Goal: Complete application form: Complete application form

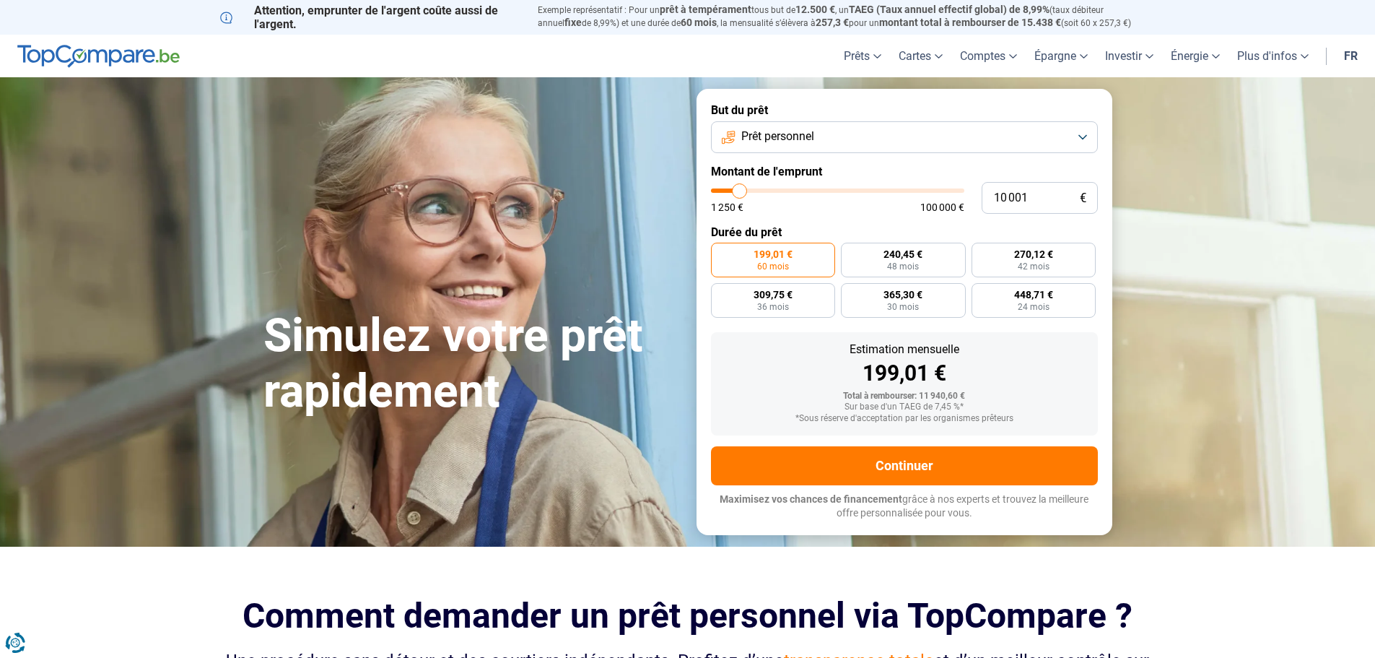
type input "48 500"
type input "48500"
click at [832, 191] on input "range" at bounding box center [837, 190] width 253 height 4
radio input "false"
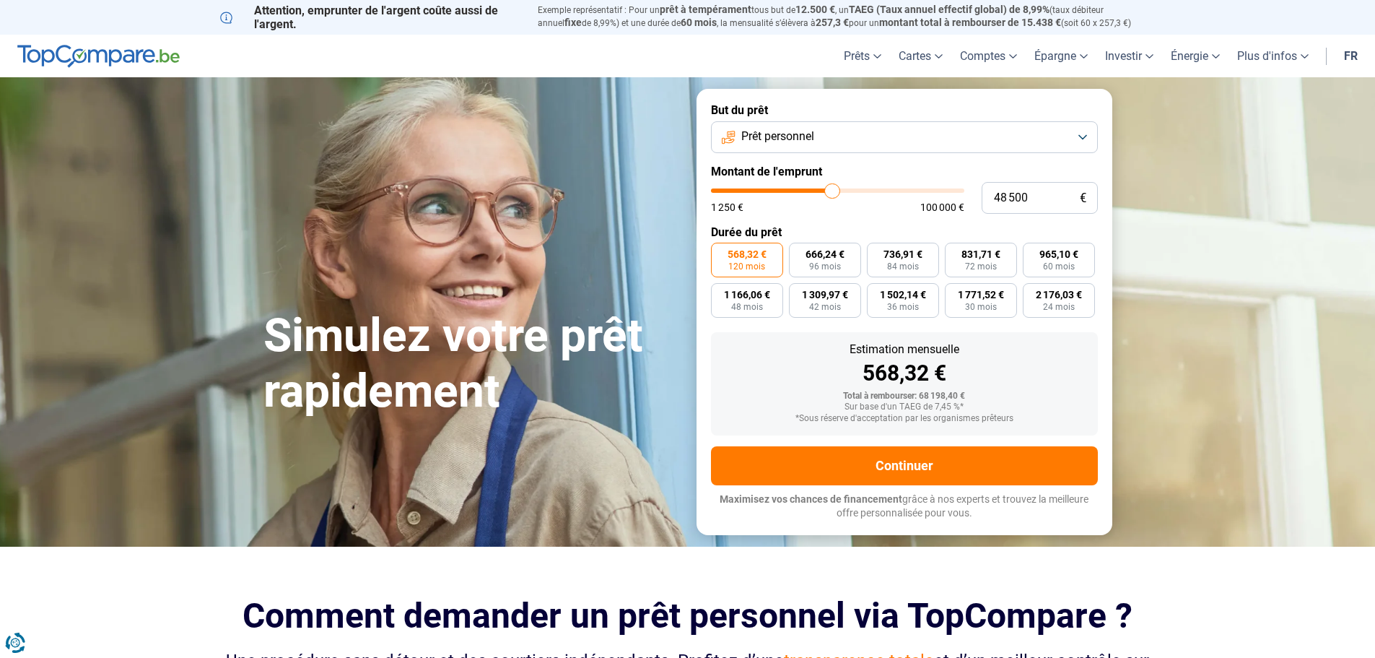
type input "47 500"
type input "47500"
type input "45 250"
type input "45250"
type input "43 500"
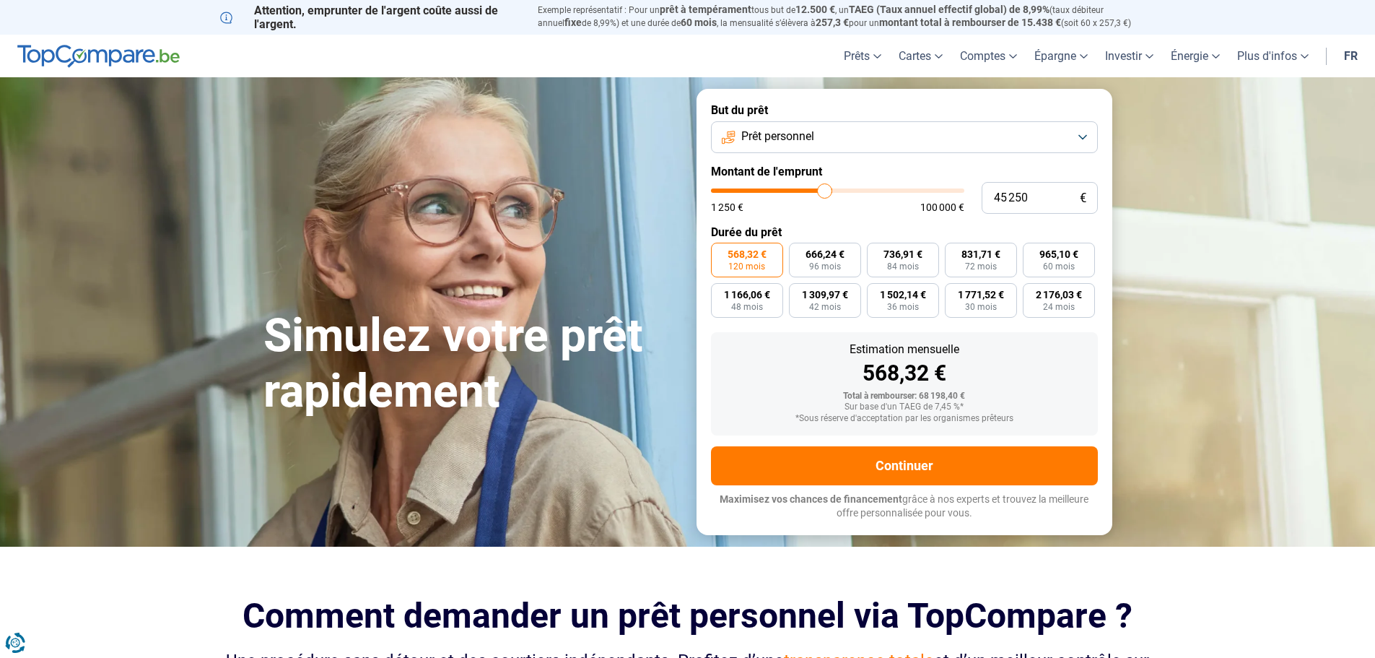
type input "43500"
type input "41 500"
type input "41500"
type input "40 000"
type input "40000"
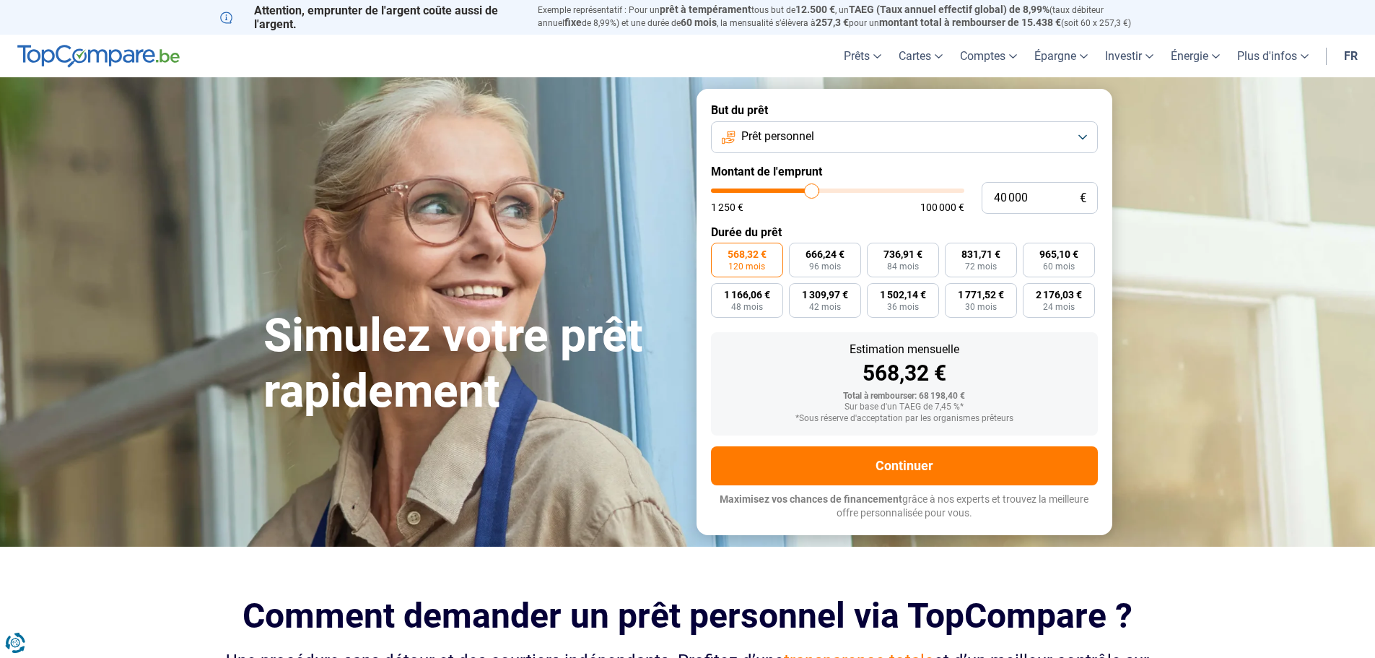
type input "38 500"
type input "38500"
type input "37 250"
type input "37250"
type input "35 750"
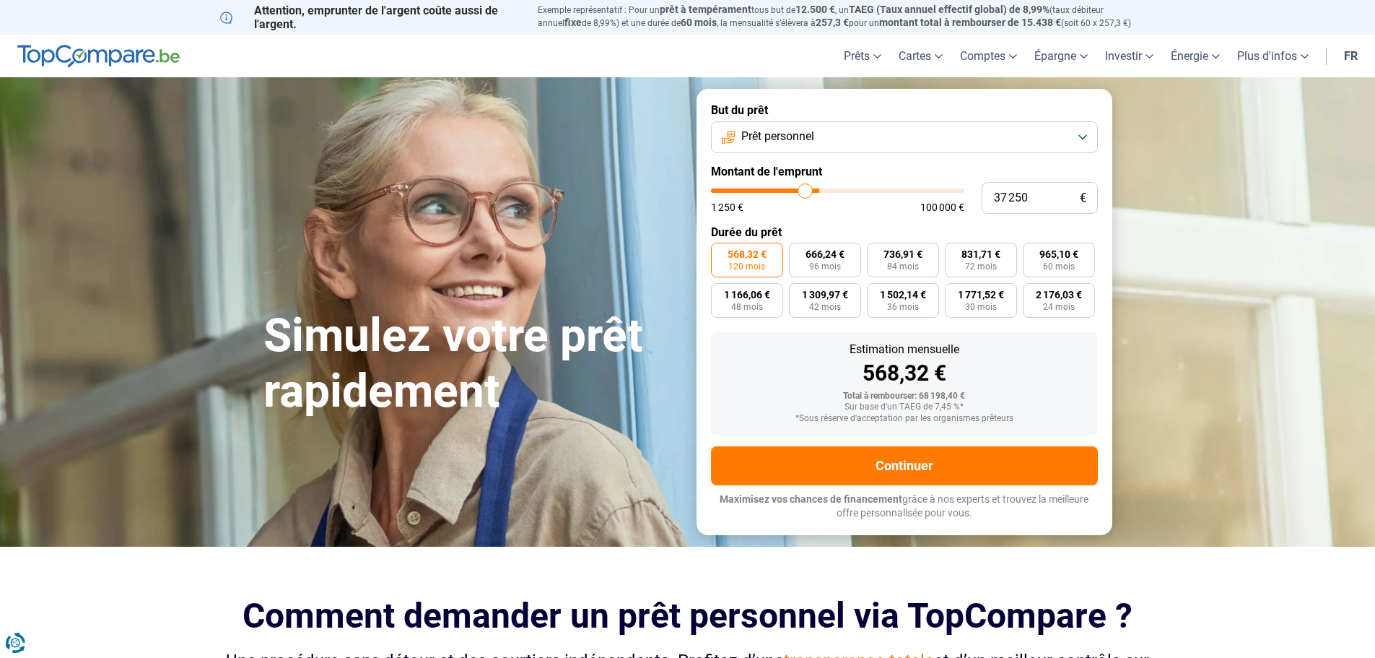
type input "35750"
type input "34 250"
type input "34250"
type input "33 250"
type input "33250"
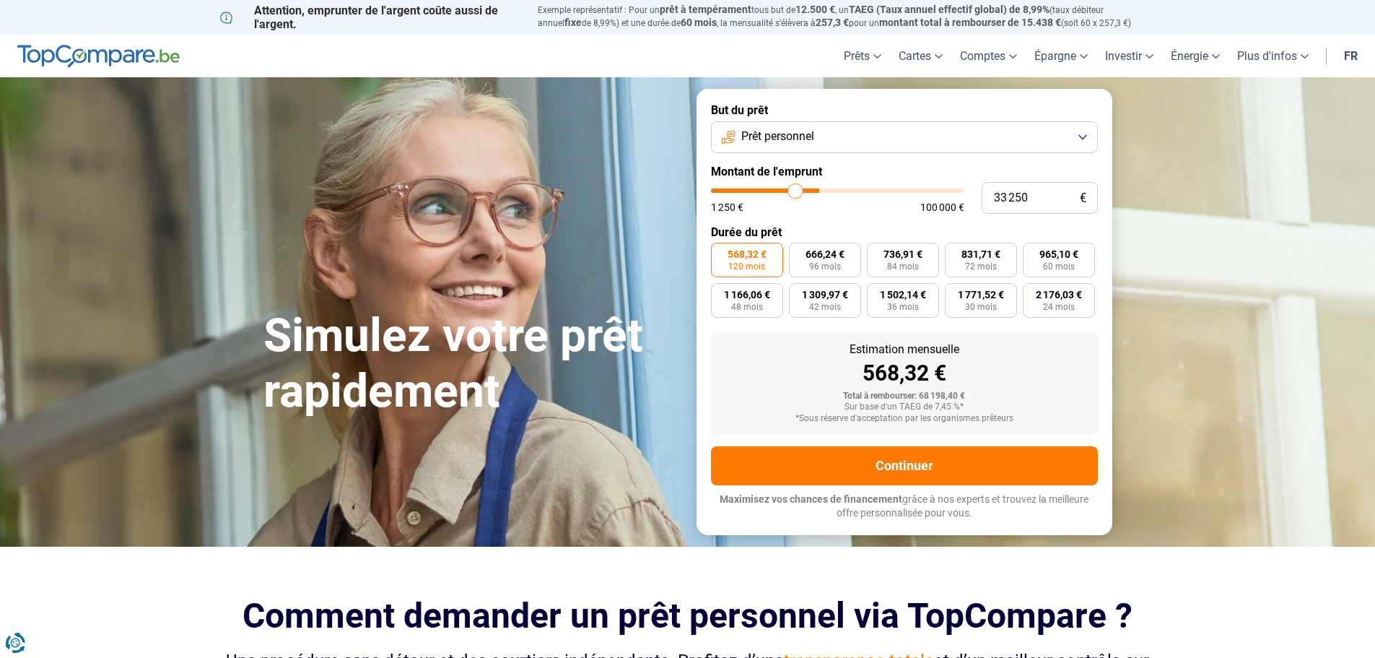
type input "32 500"
type input "32500"
type input "32 000"
type input "32000"
type input "31 250"
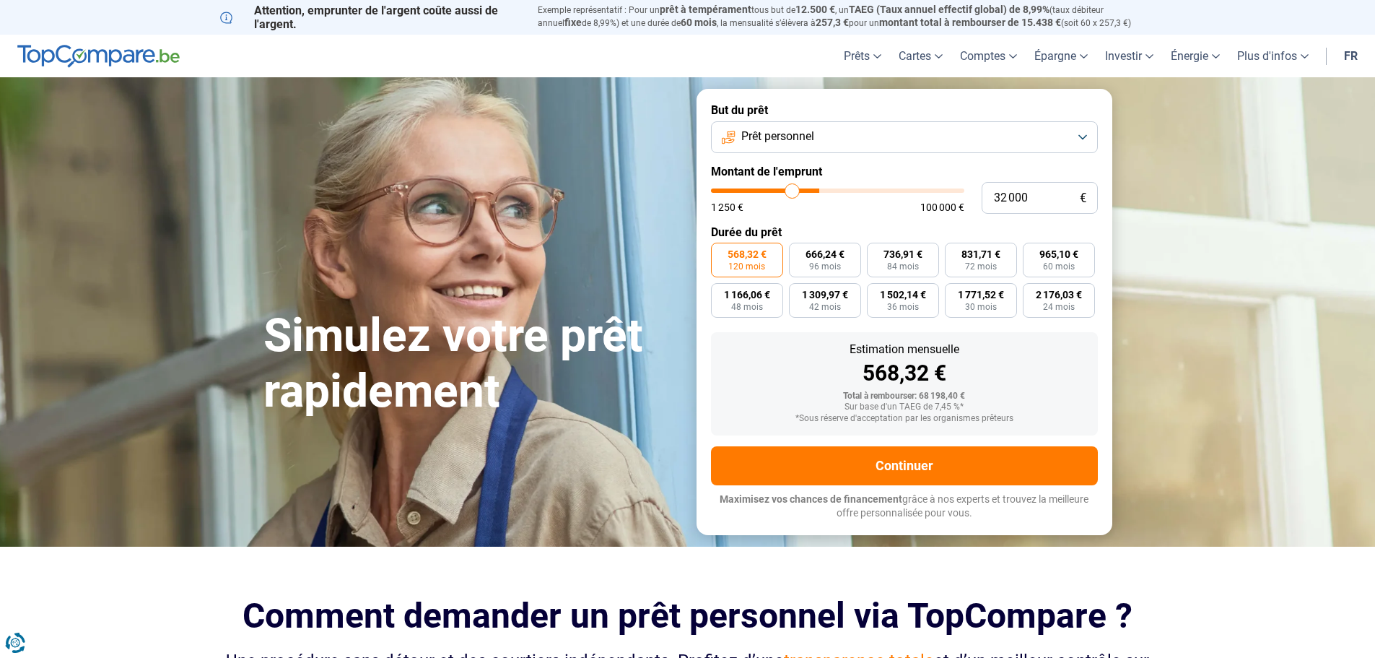
type input "31250"
type input "30 750"
type input "30750"
type input "30 500"
type input "30500"
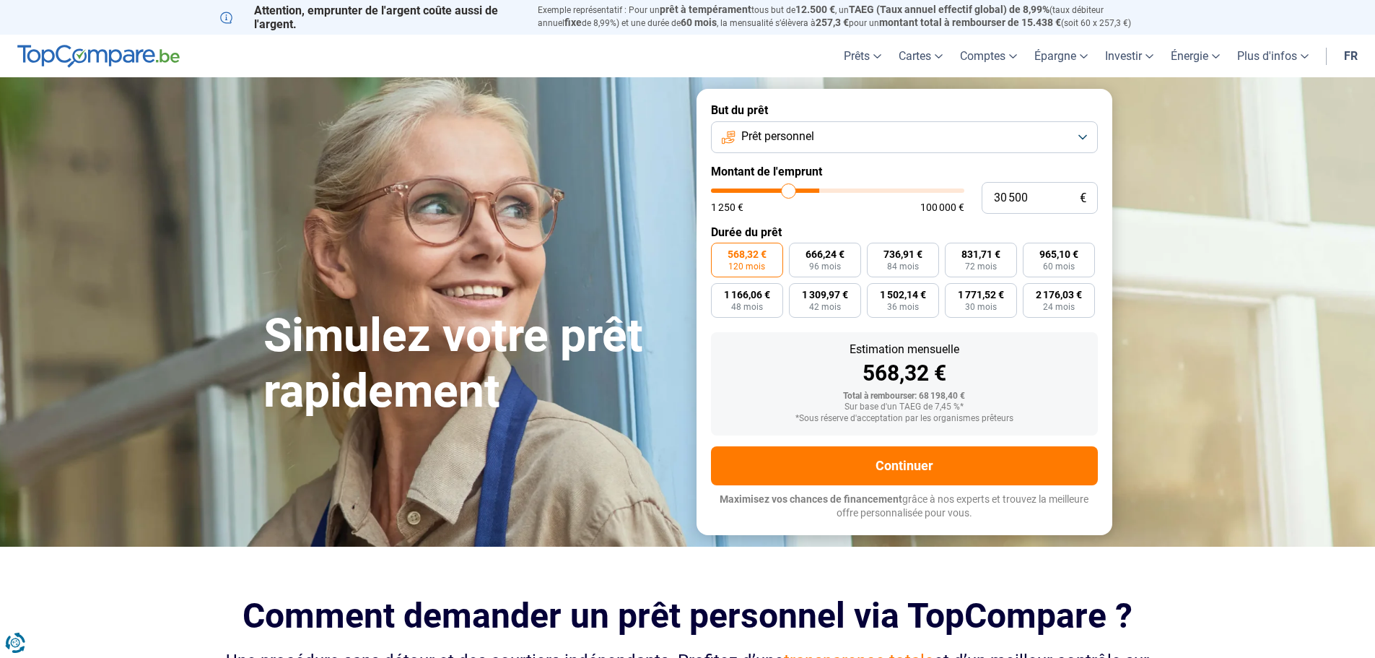
type input "30 250"
type input "30250"
type input "29 750"
type input "29750"
type input "29 500"
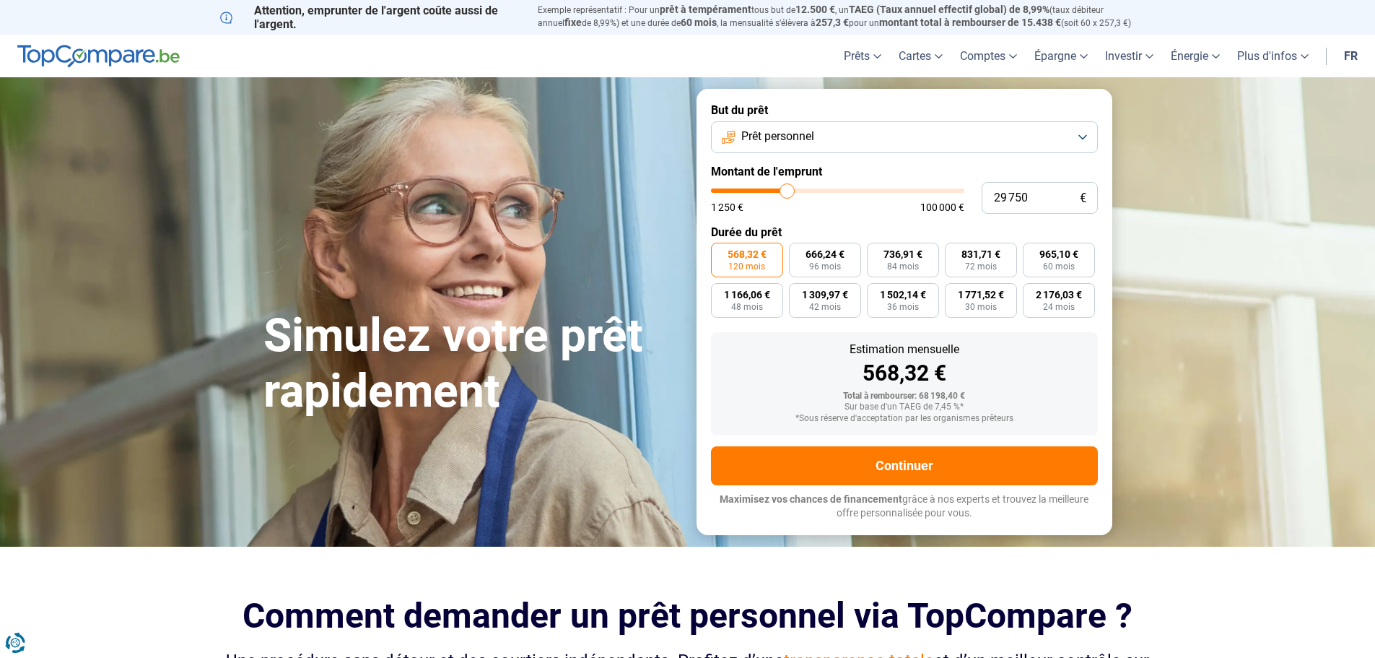
type input "29500"
type input "29 250"
type input "29250"
type input "28 750"
type input "28750"
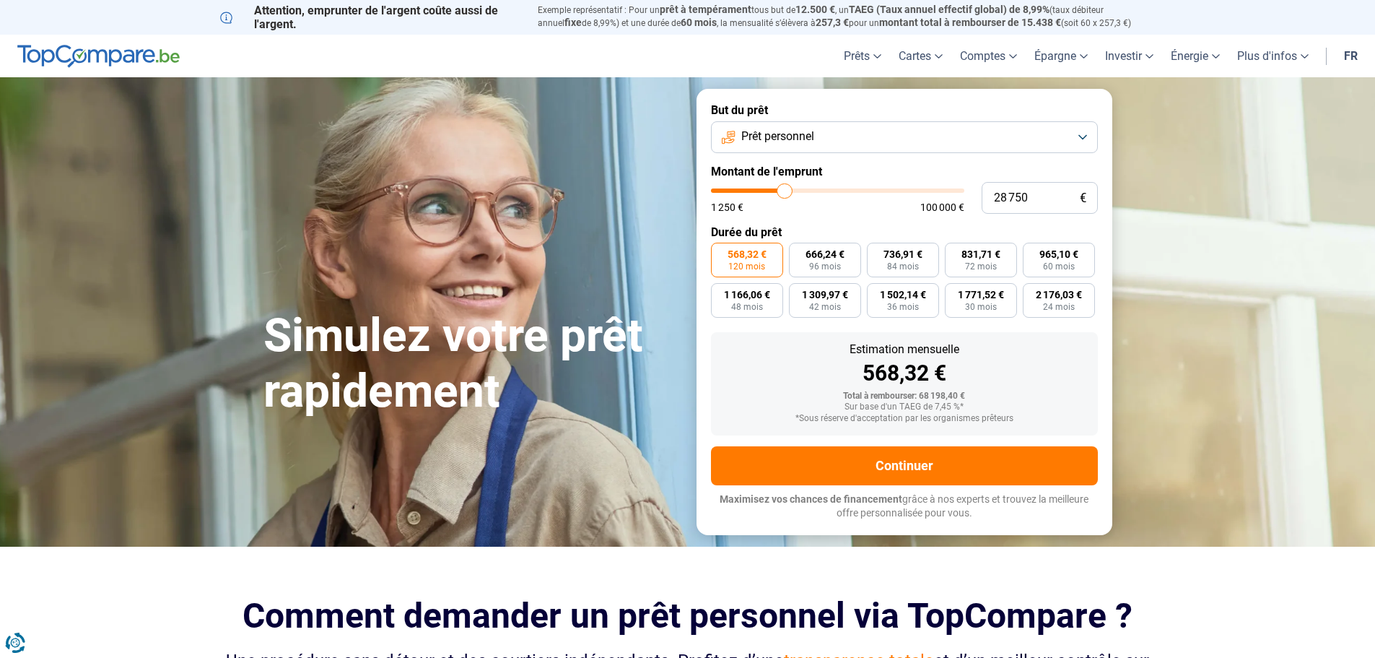
type input "28 000"
type input "28000"
type input "27 250"
type input "27250"
type input "26 750"
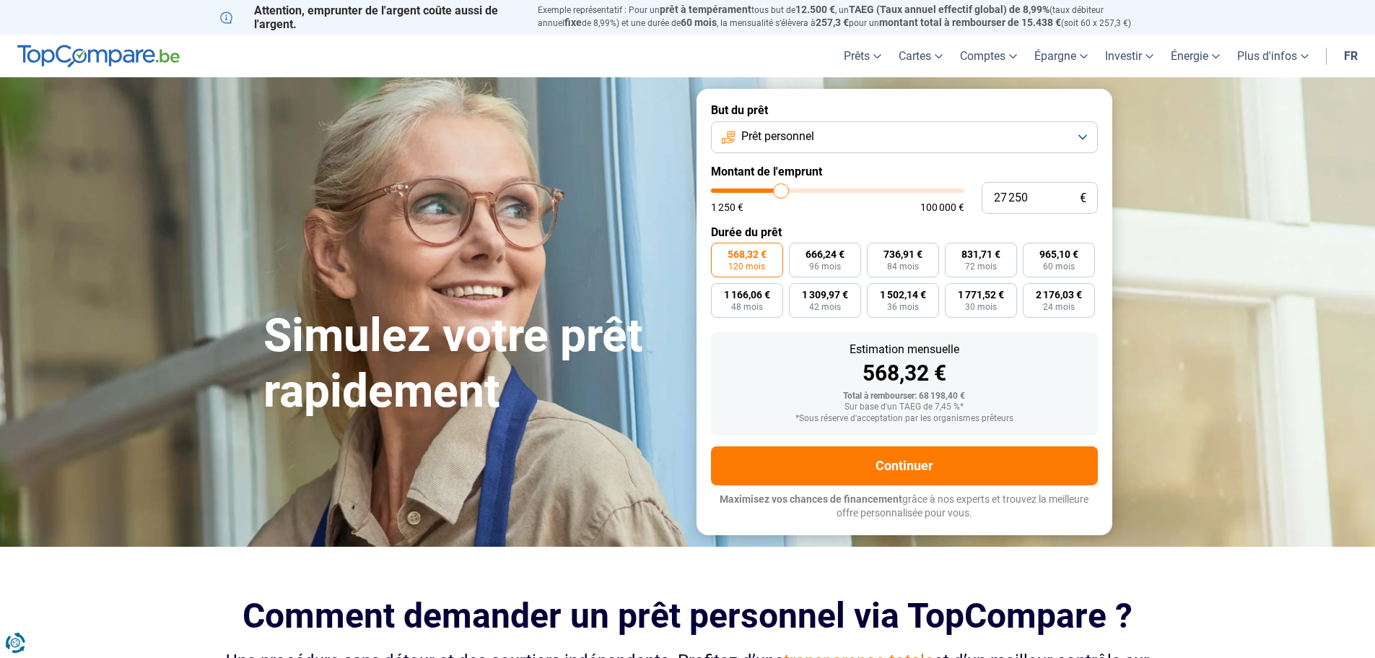
type input "26750"
type input "26 250"
type input "26250"
type input "26 000"
type input "26000"
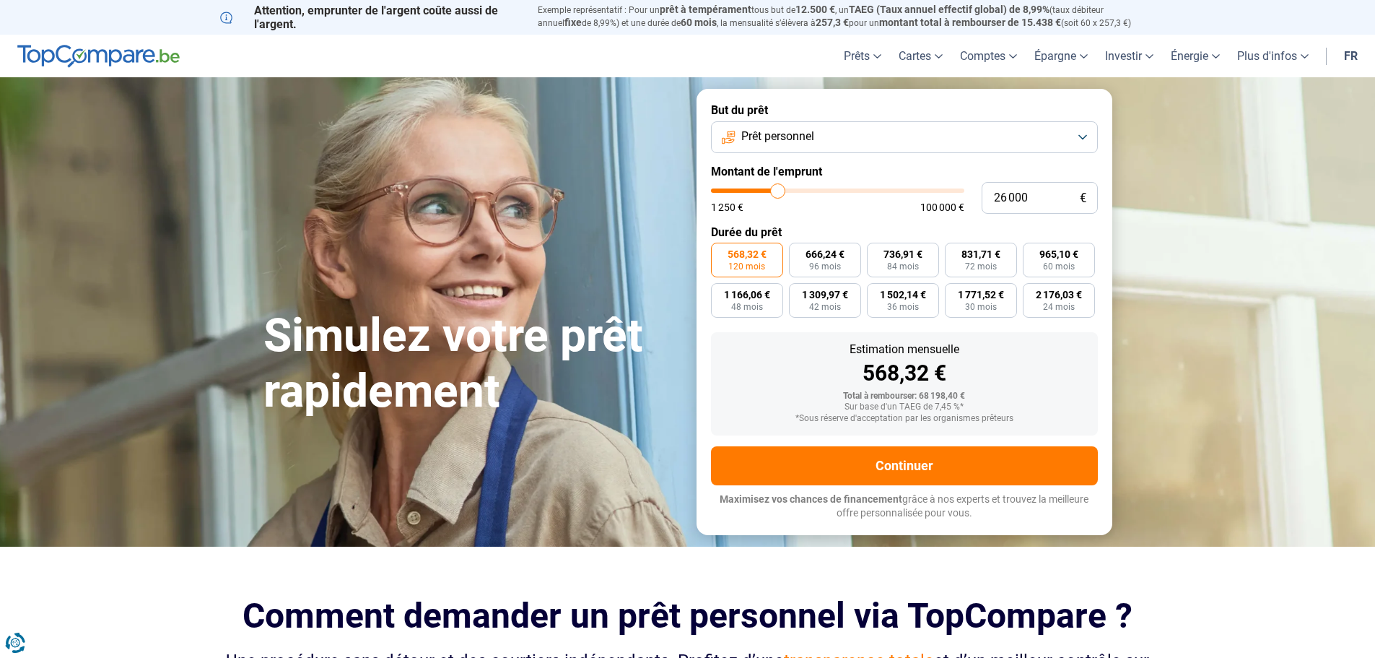
type input "25 750"
type input "25750"
type input "25 000"
type input "25000"
type input "24 750"
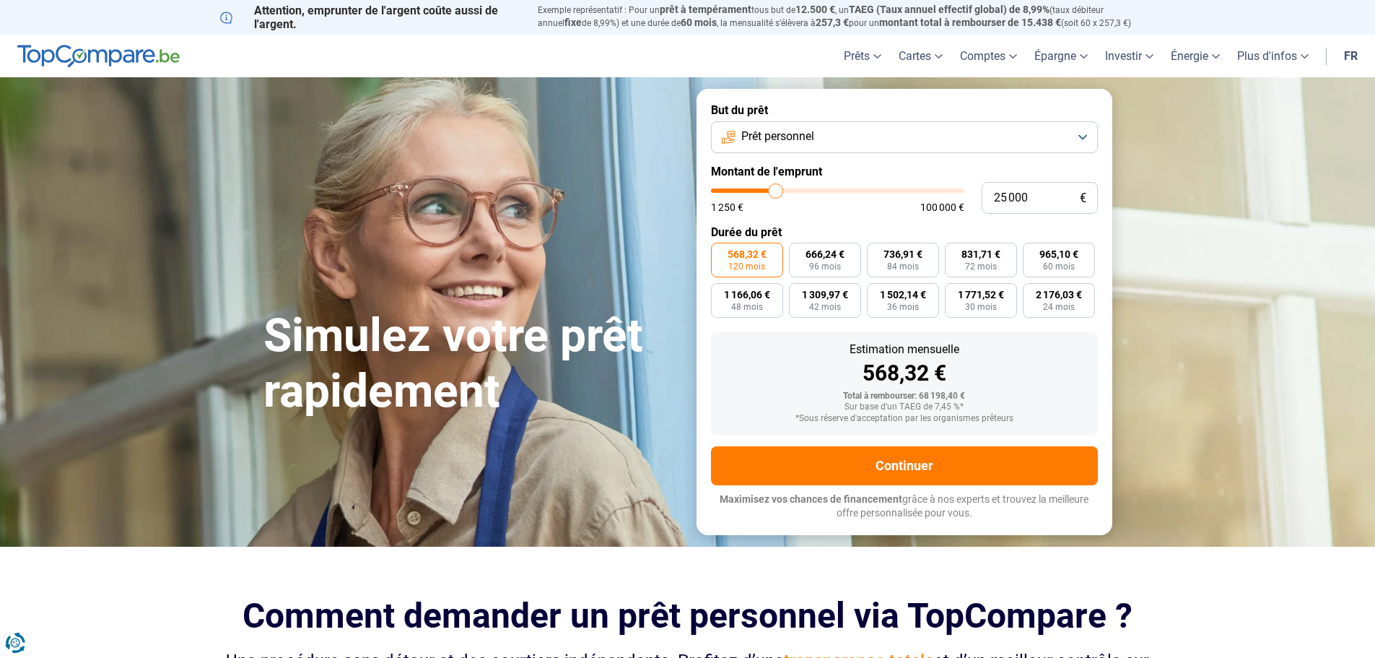
type input "24750"
type input "24 500"
type input "24500"
type input "24 250"
type input "24250"
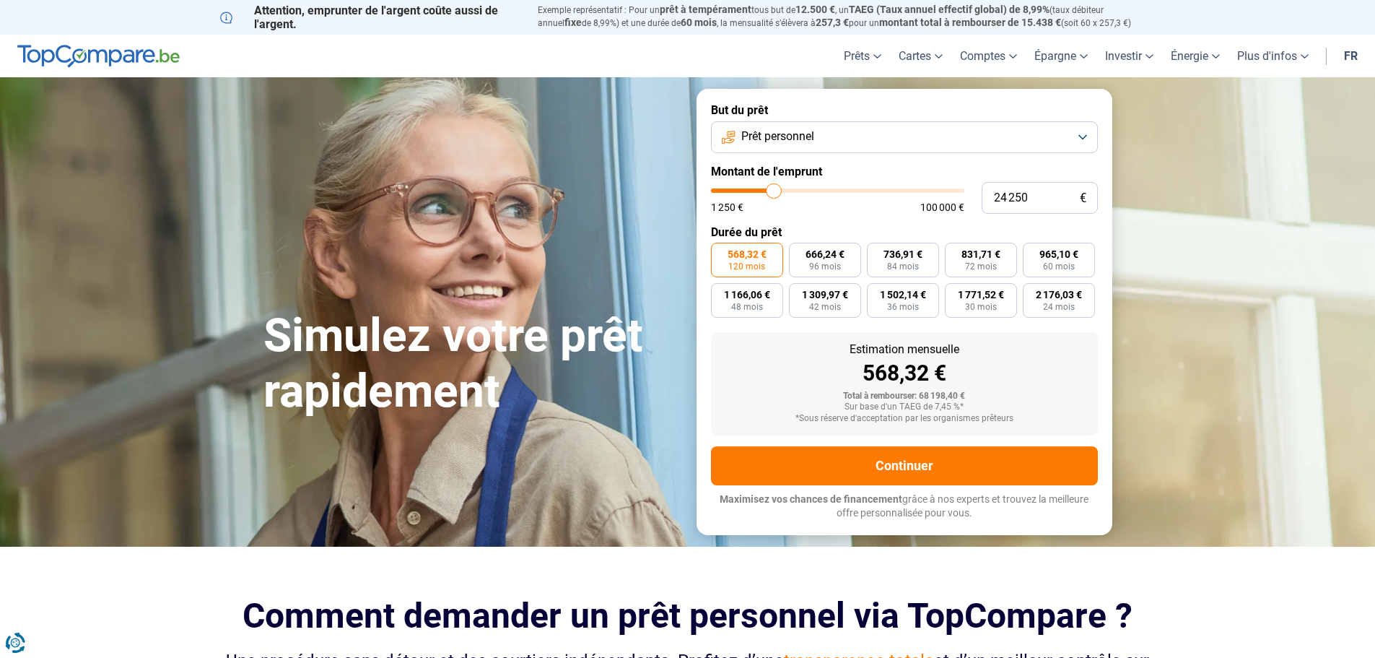
type input "23 500"
type input "23500"
type input "23 000"
type input "23000"
type input "22 750"
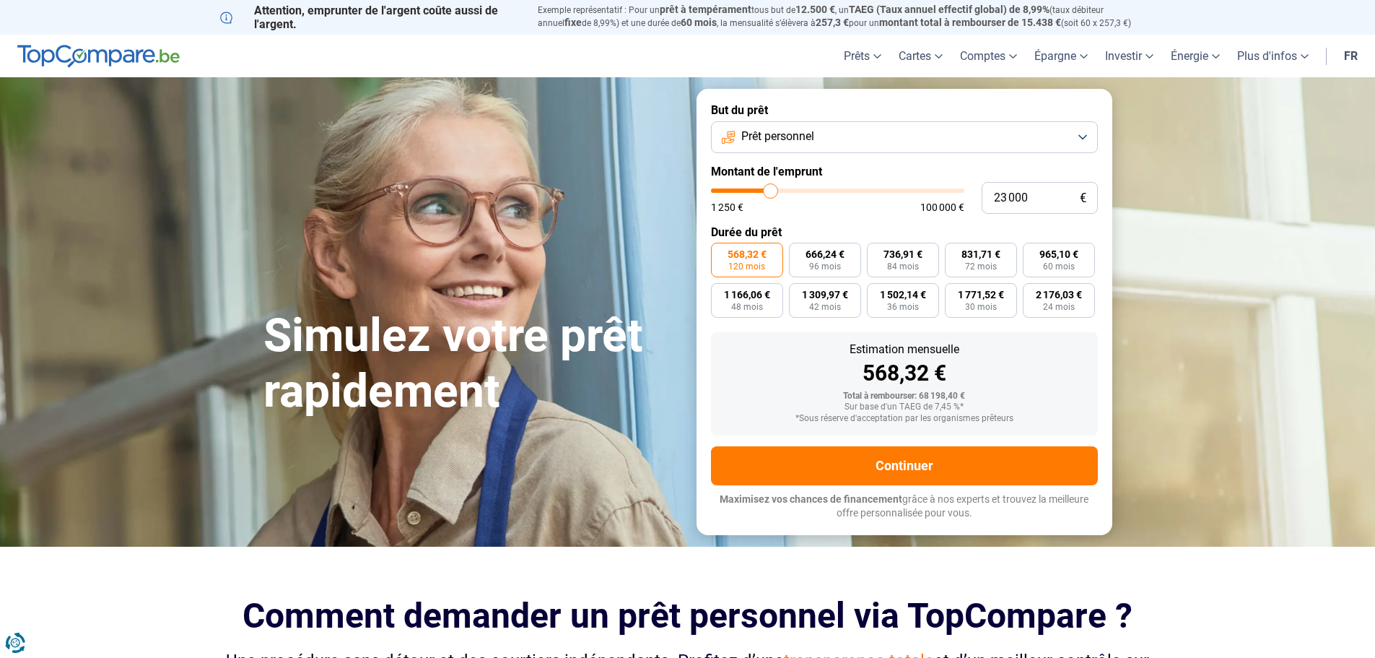
type input "22750"
type input "22 000"
type input "22000"
type input "21 750"
type input "21750"
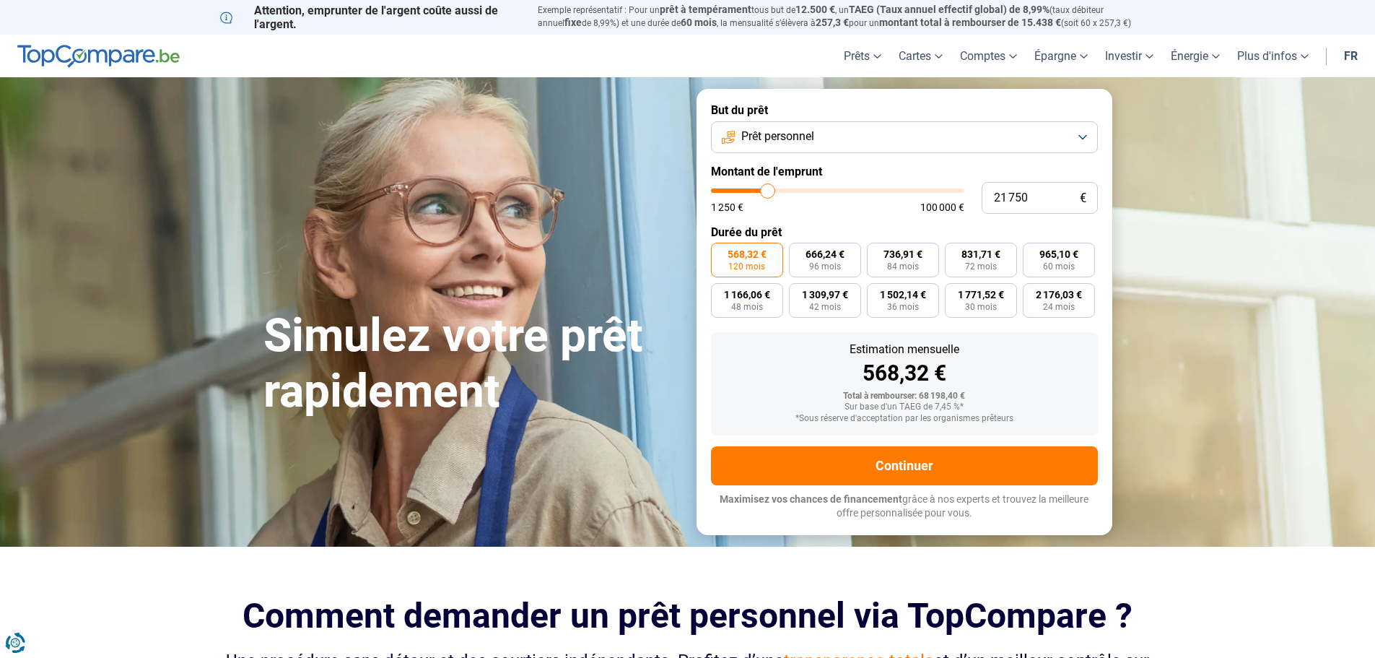
type input "21 500"
type input "21500"
type input "21 250"
type input "21250"
type input "20 750"
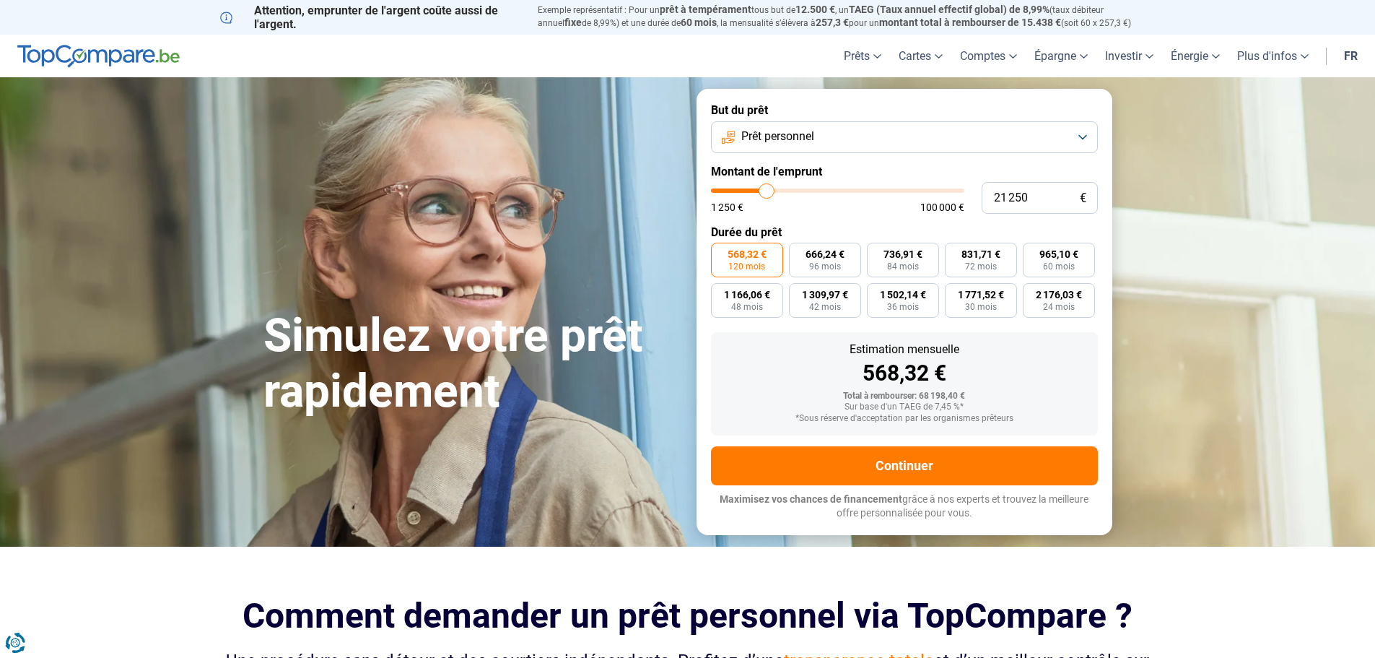
type input "20750"
type input "20 500"
type input "20500"
type input "20 250"
type input "20250"
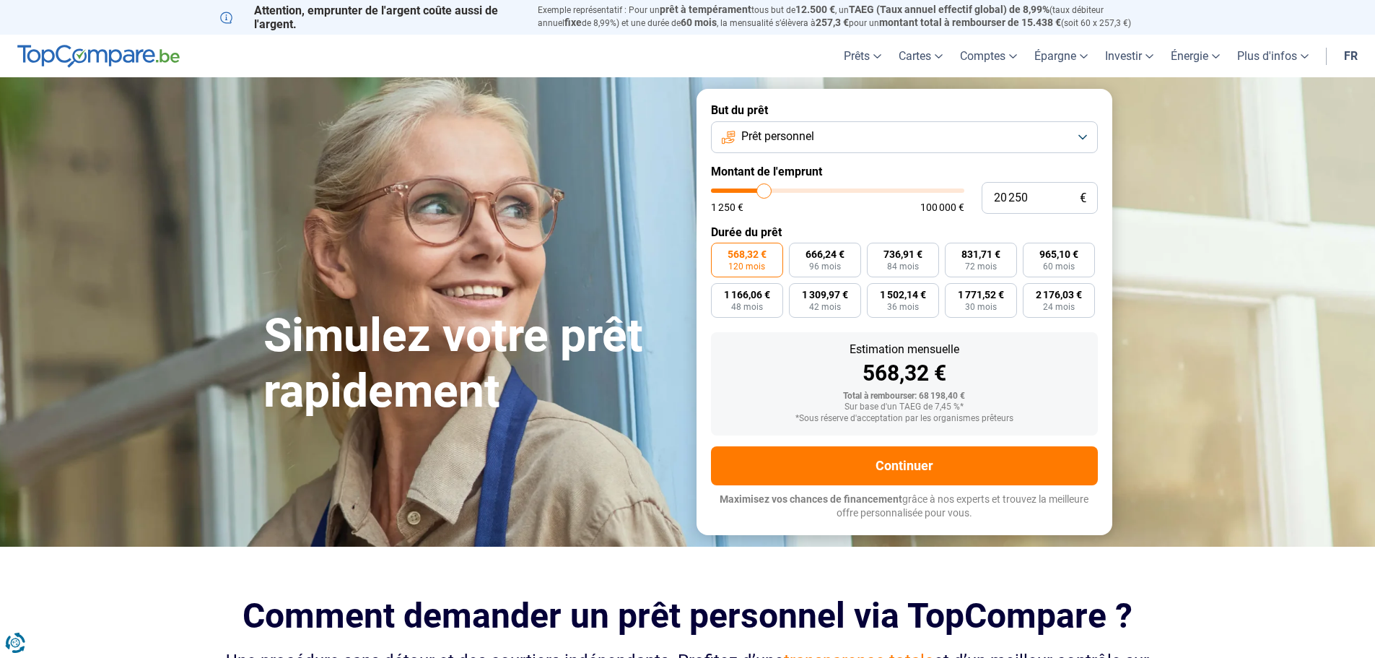
type input "20 000"
type input "20000"
type input "19 750"
type input "19750"
type input "19 250"
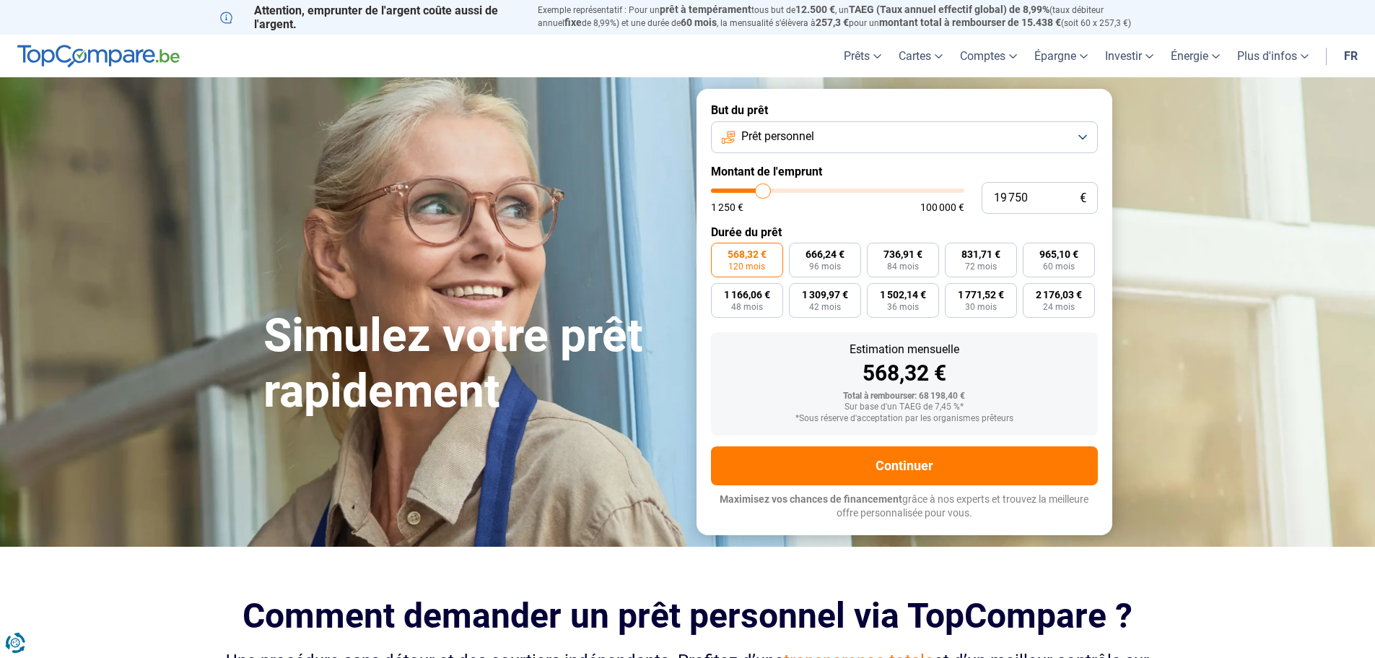
type input "19250"
type input "19 000"
type input "19000"
type input "18 750"
type input "18750"
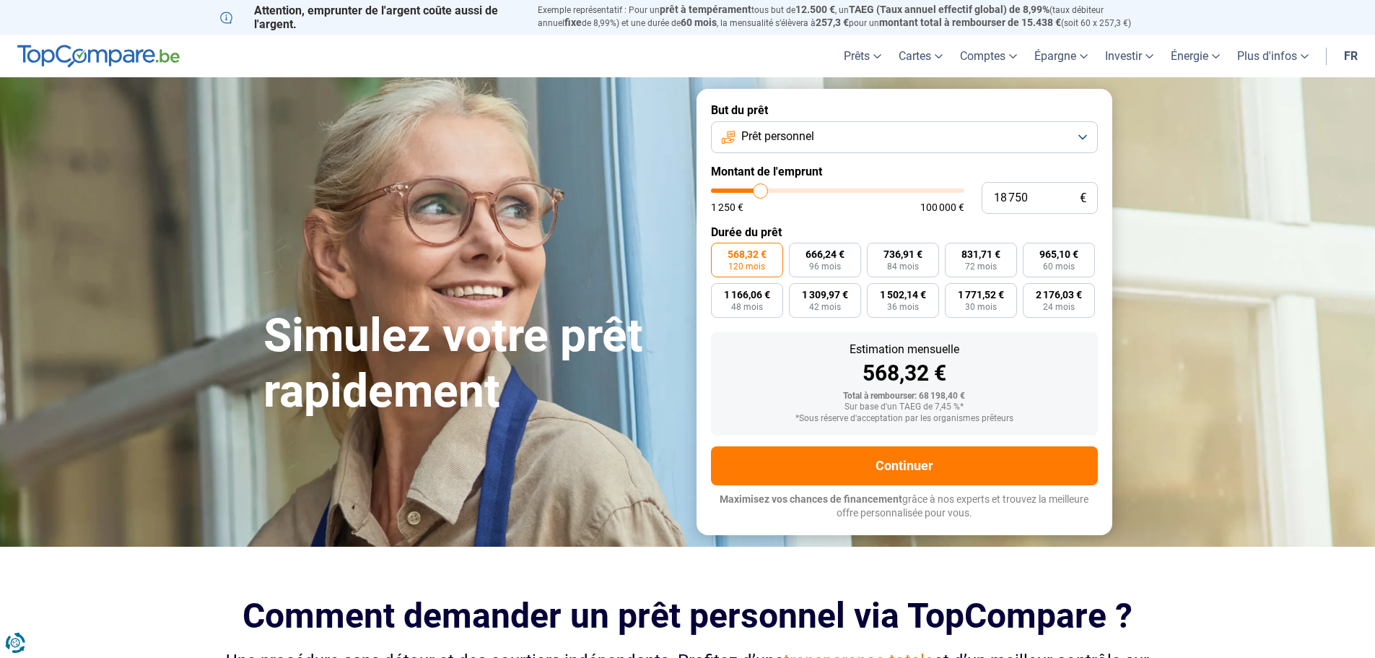
type input "18 500"
type input "18500"
type input "18 000"
type input "18000"
type input "17 750"
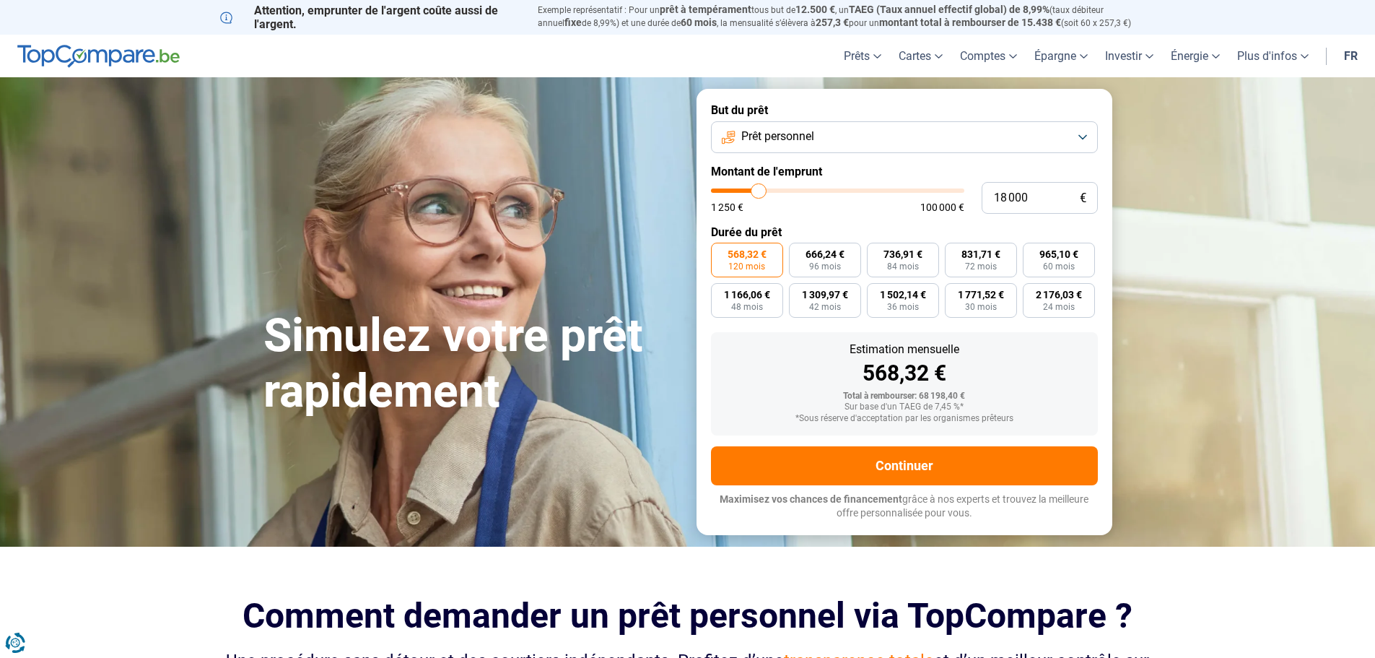
type input "17750"
type input "17 500"
type input "17500"
type input "17 250"
type input "17250"
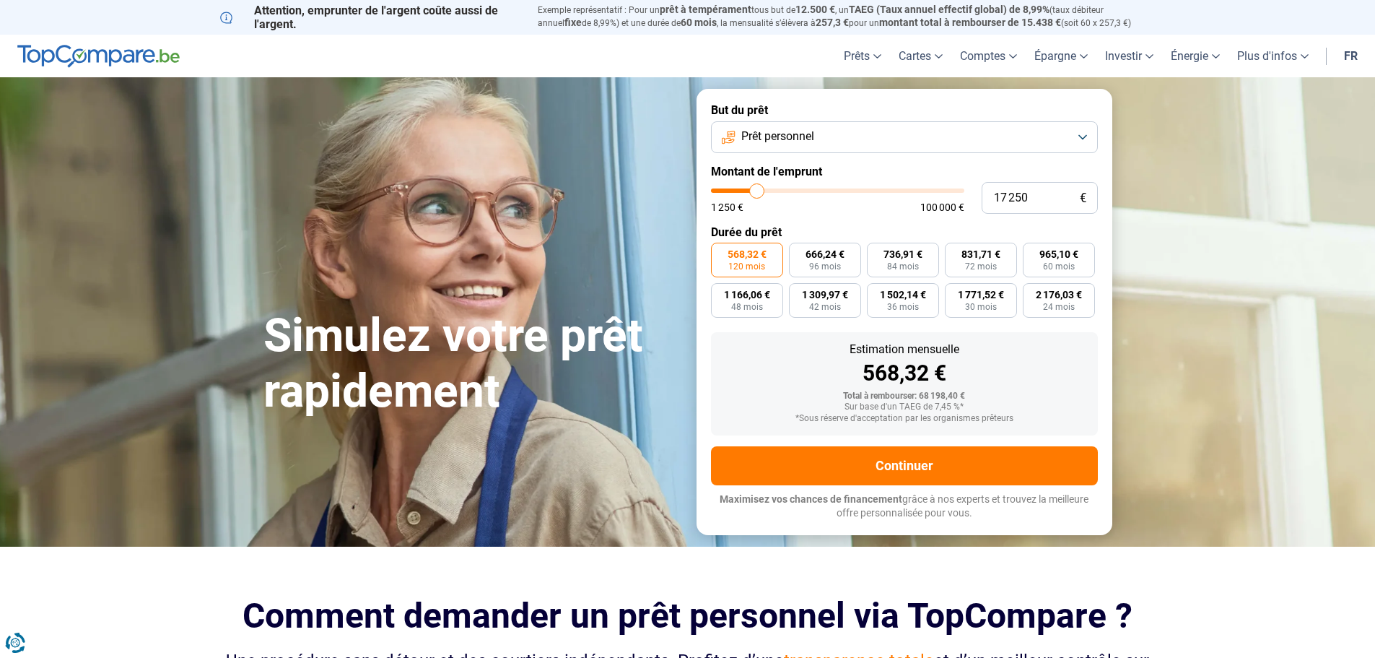
type input "17 000"
type input "17000"
type input "16 500"
type input "16500"
type input "16 250"
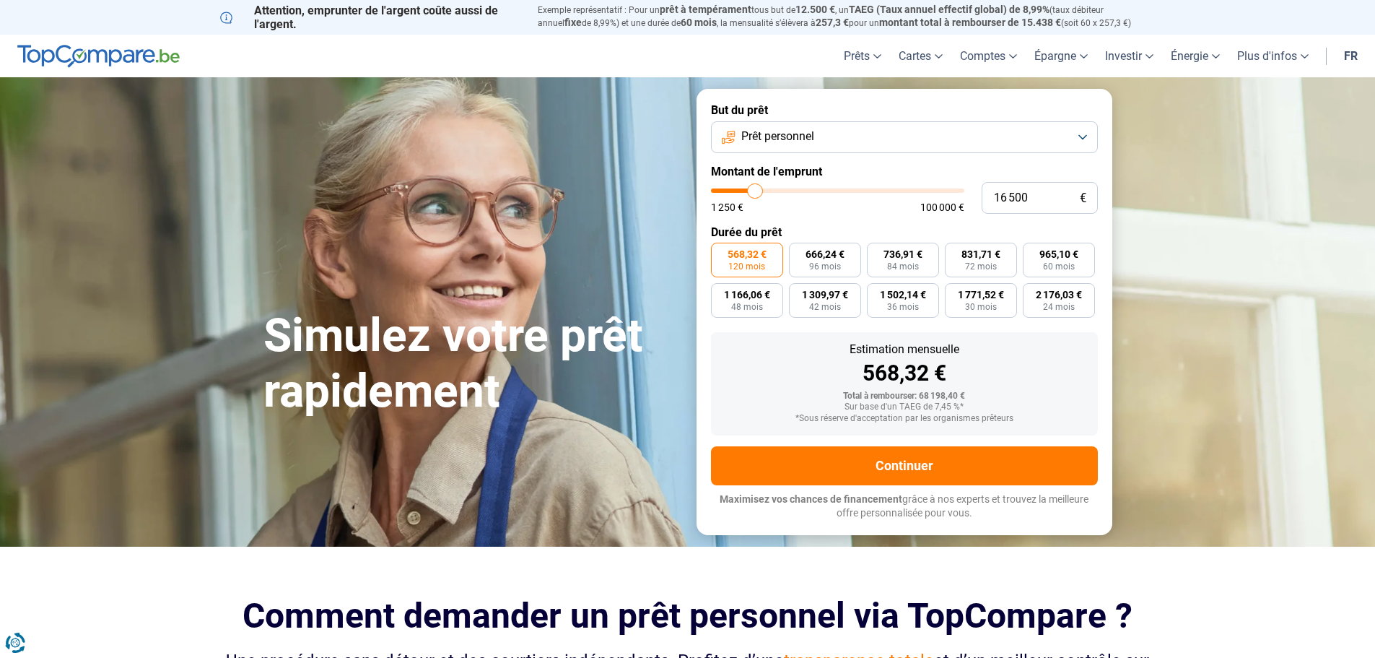
type input "16250"
type input "16 000"
type input "16000"
type input "15 750"
type input "15750"
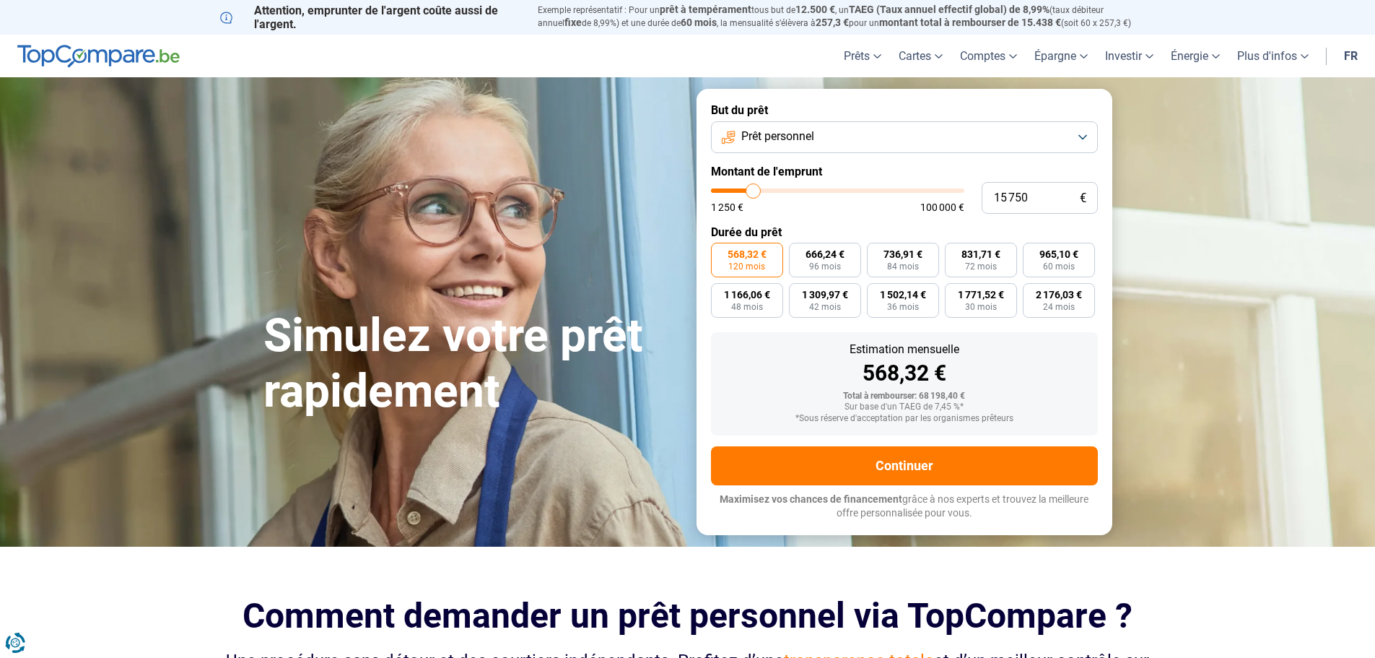
type input "15 500"
type input "15500"
type input "15 000"
type input "15000"
type input "15 500"
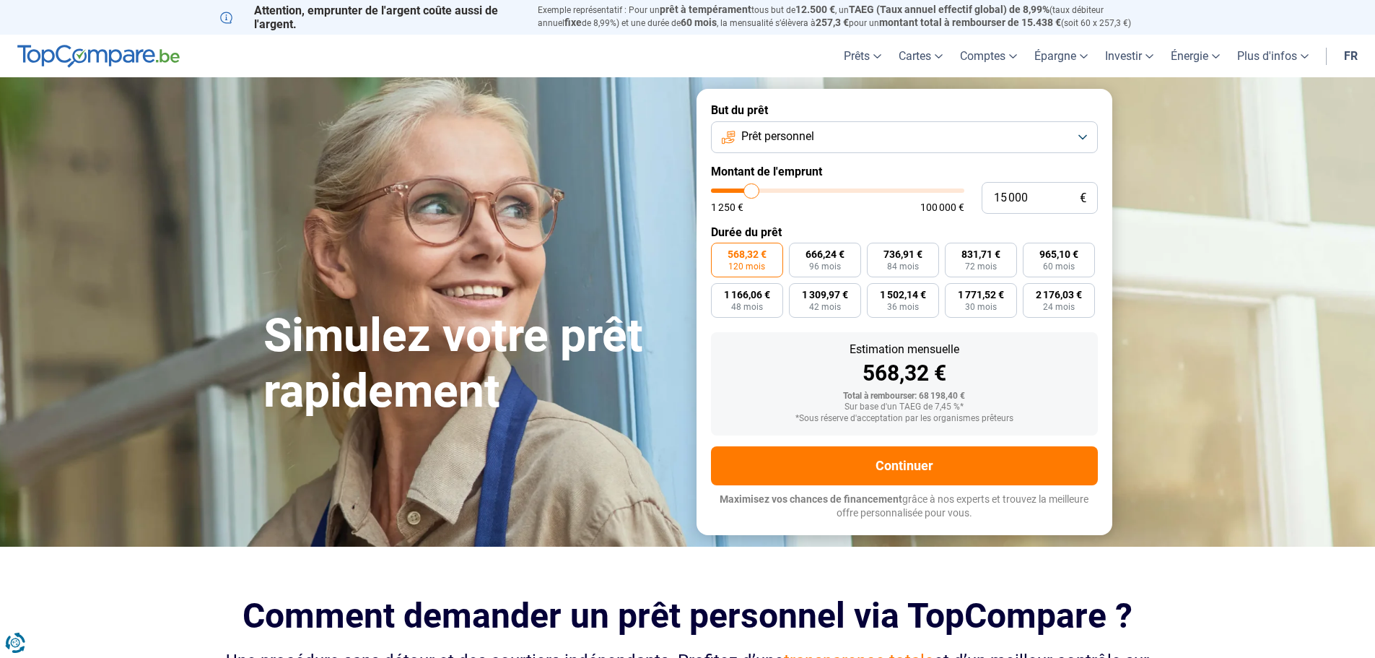
type input "15500"
type input "15 750"
type input "15750"
type input "16 000"
type input "16000"
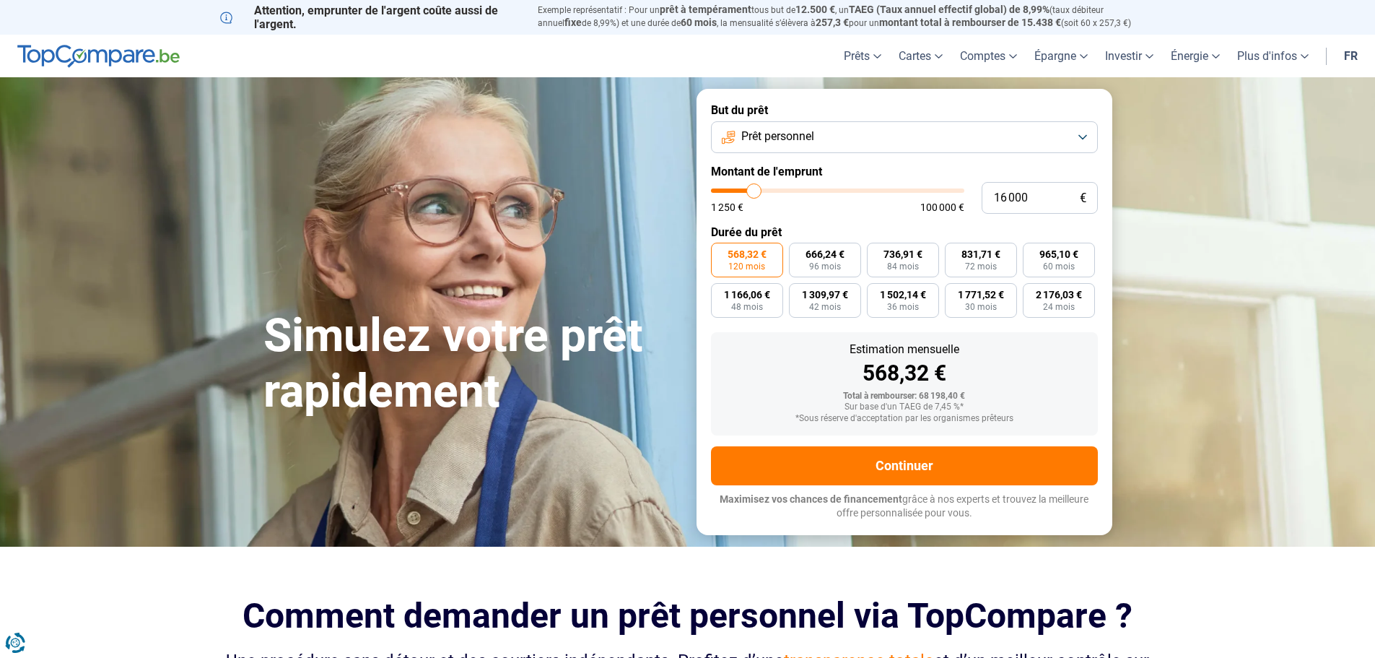
type input "16 250"
drag, startPoint x: 832, startPoint y: 191, endPoint x: 755, endPoint y: 189, distance: 77.3
type input "16250"
click at [755, 189] on input "range" at bounding box center [837, 190] width 253 height 4
radio input "true"
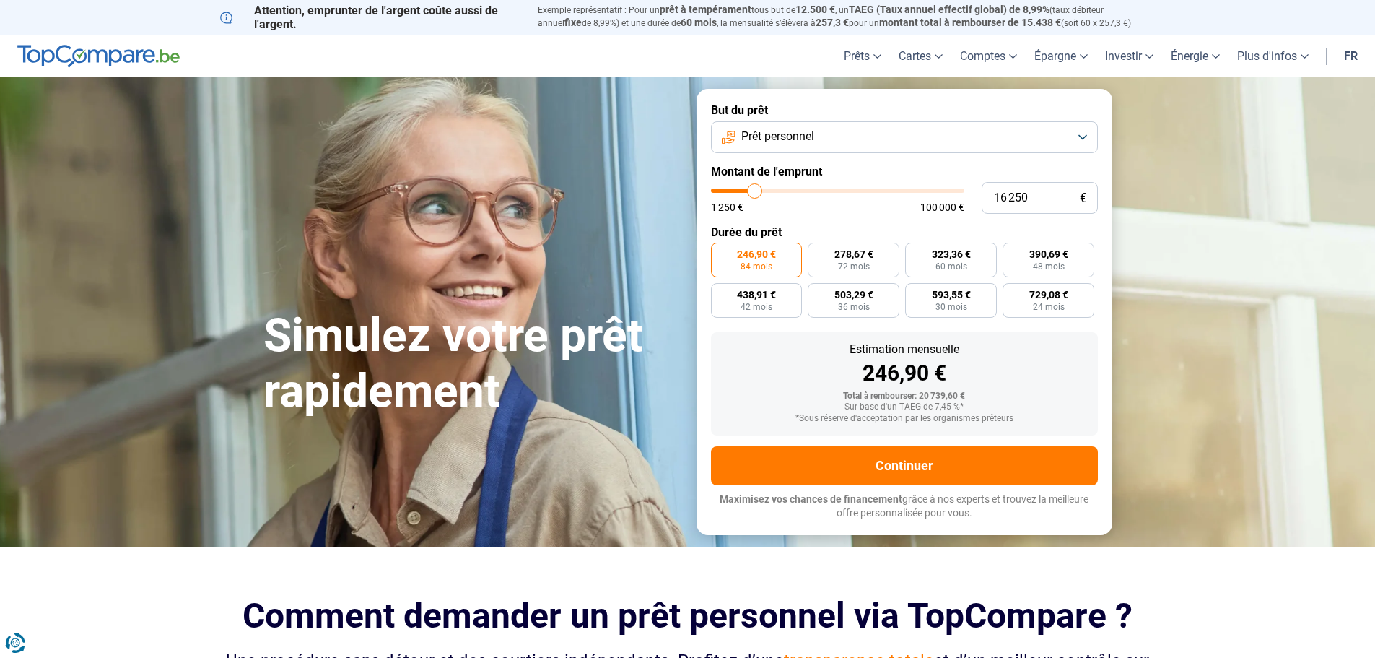
click at [755, 191] on input "range" at bounding box center [837, 190] width 253 height 4
click at [753, 192] on input "range" at bounding box center [837, 190] width 253 height 4
type input "16000"
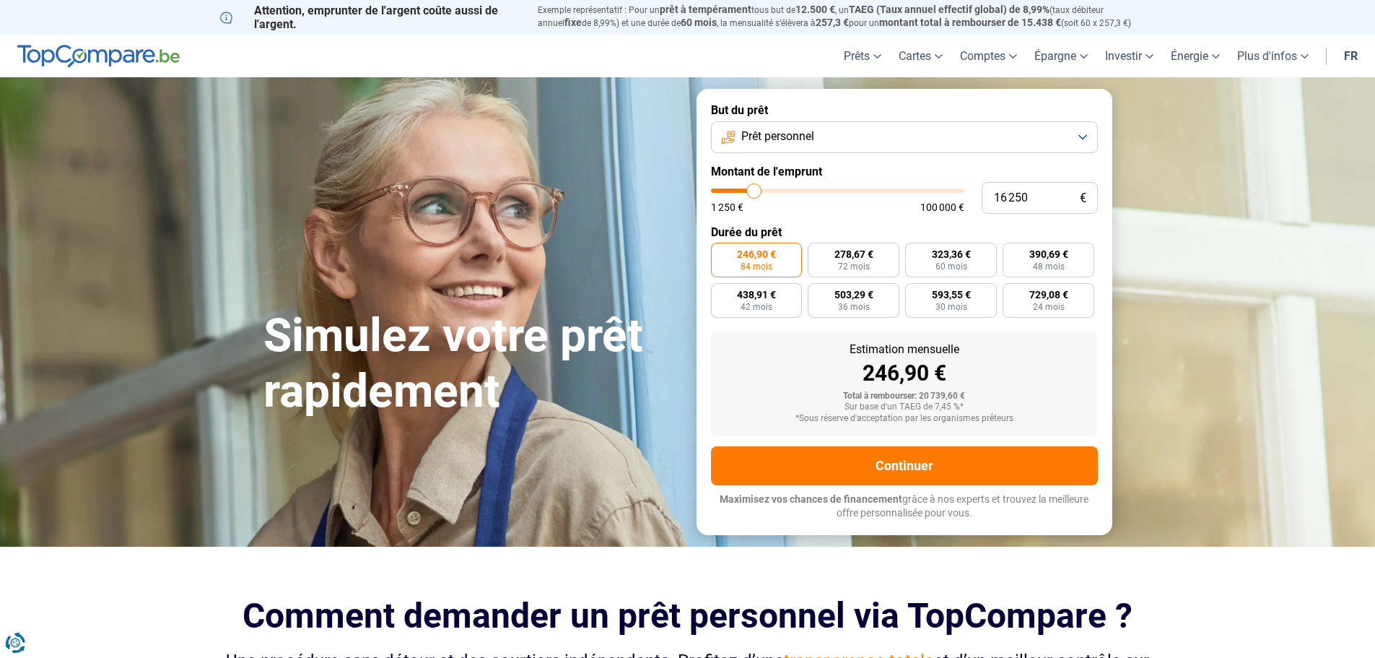
type input "16 000"
type input "15750"
type input "15 750"
type input "16000"
type input "16 000"
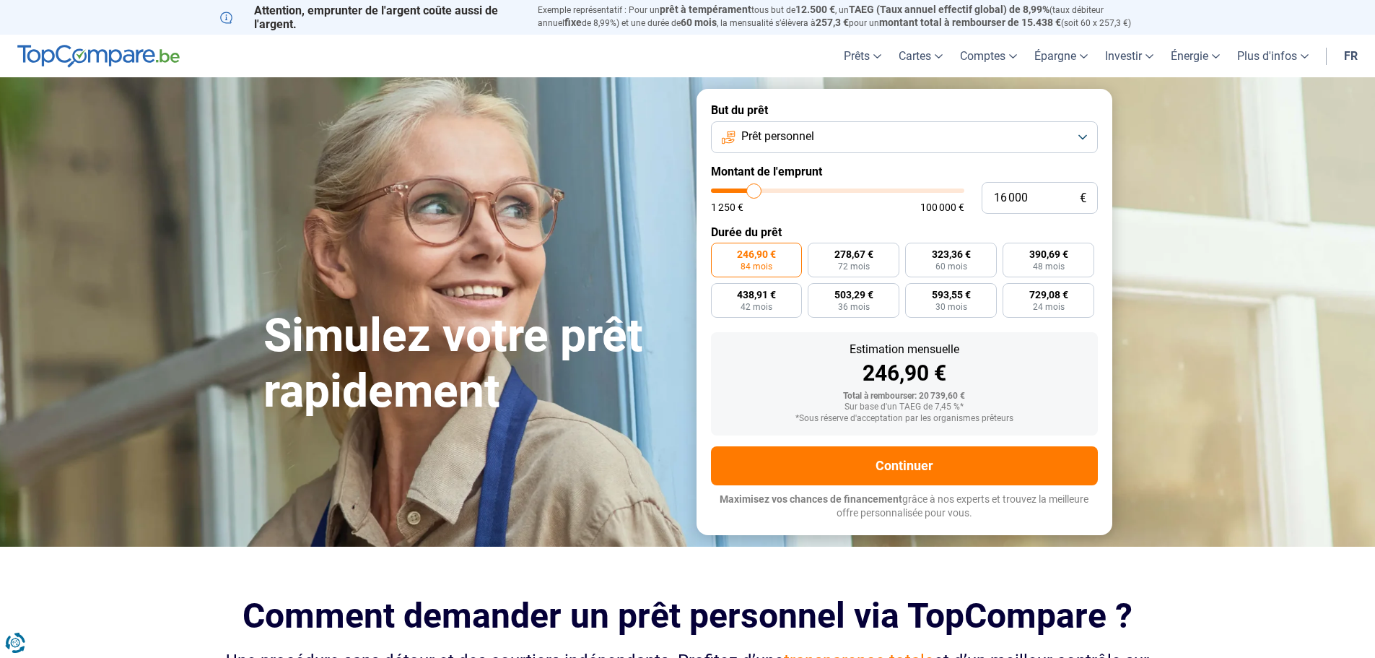
type input "16250"
type input "16 250"
type input "16500"
type input "16 500"
type input "16750"
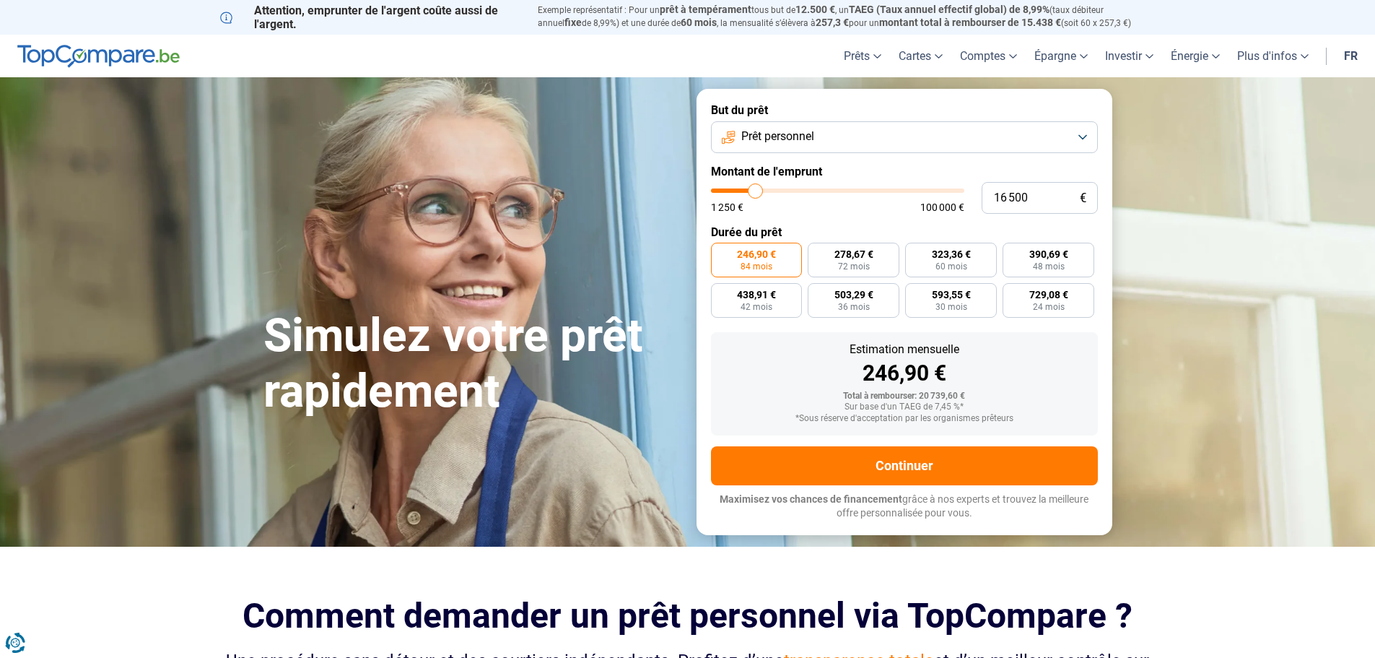
type input "16 750"
type input "17000"
type input "17 000"
type input "17250"
type input "17 250"
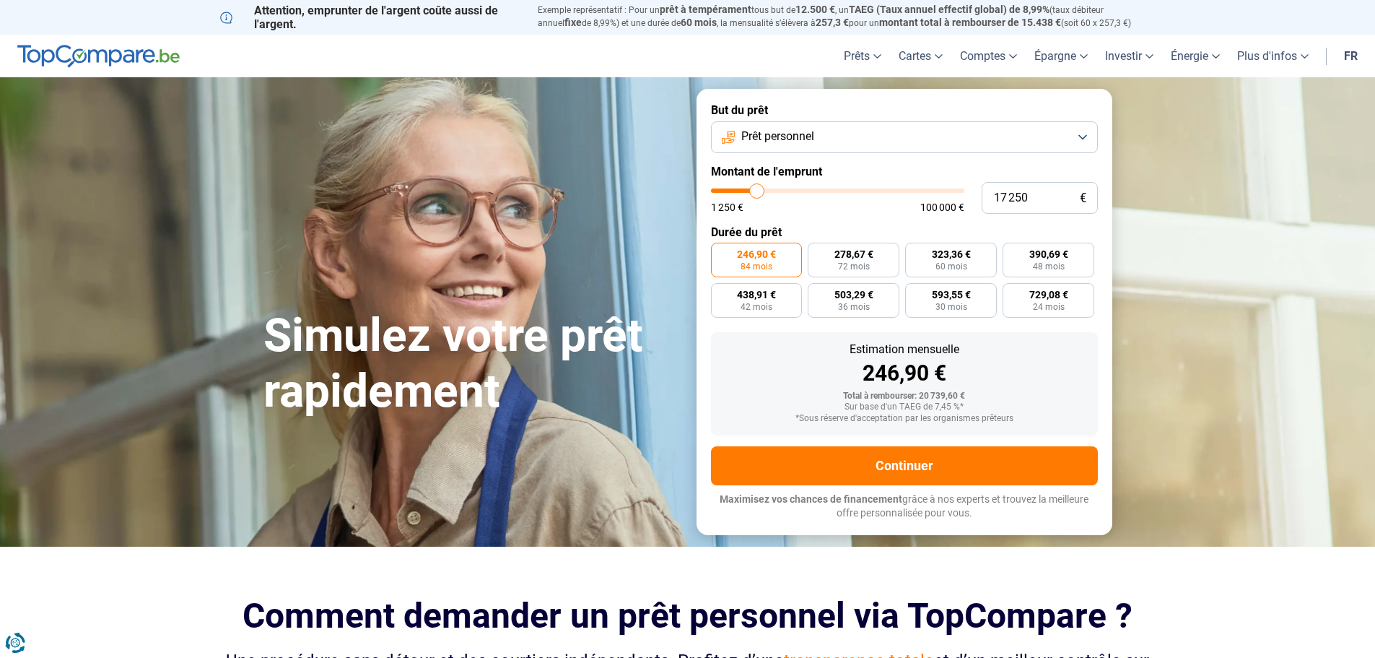
type input "17500"
type input "17 500"
type input "17750"
type input "17 750"
type input "18000"
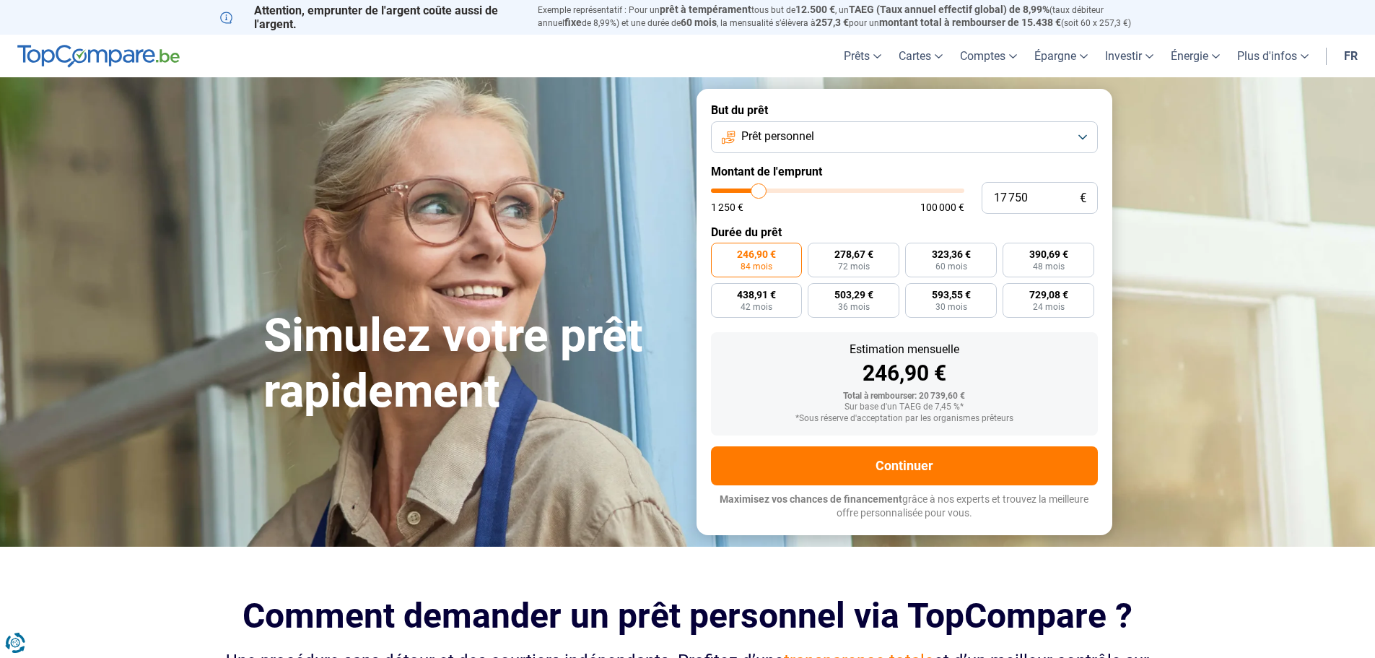
type input "18 000"
type input "18250"
type input "18 250"
type input "18500"
type input "18 500"
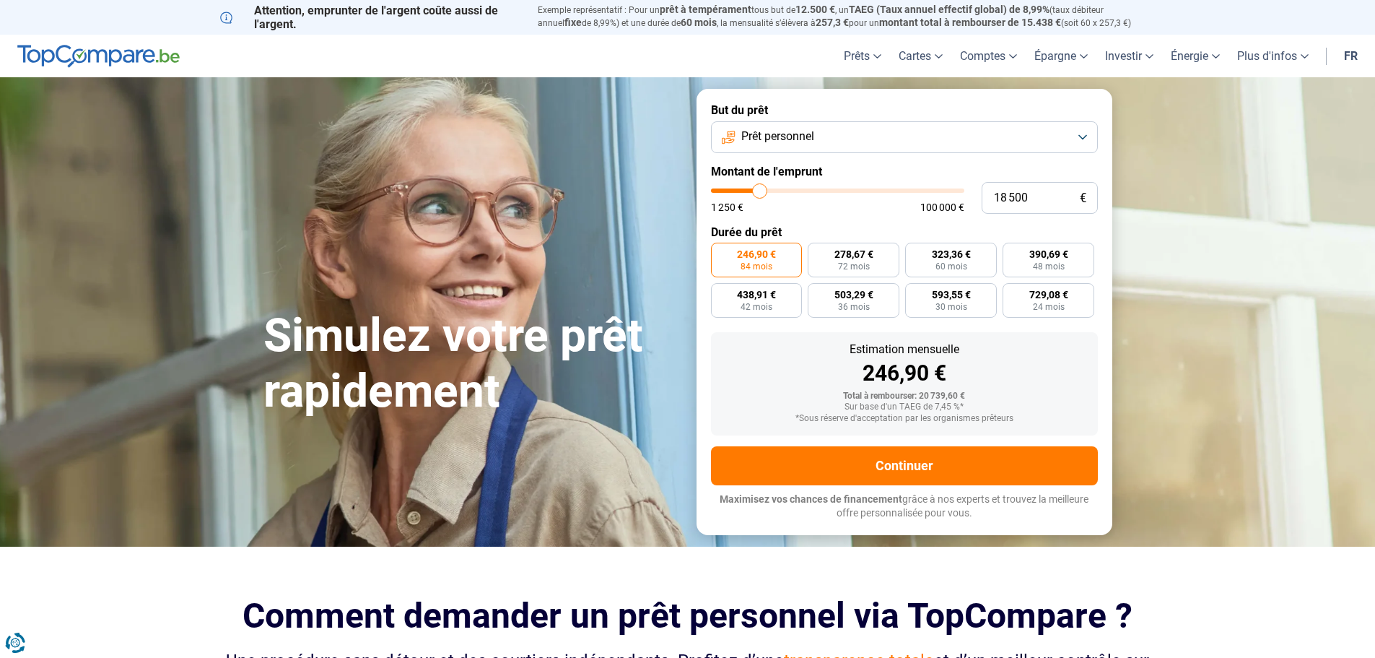
type input "18750"
type input "18 750"
type input "19000"
type input "19 000"
type input "19250"
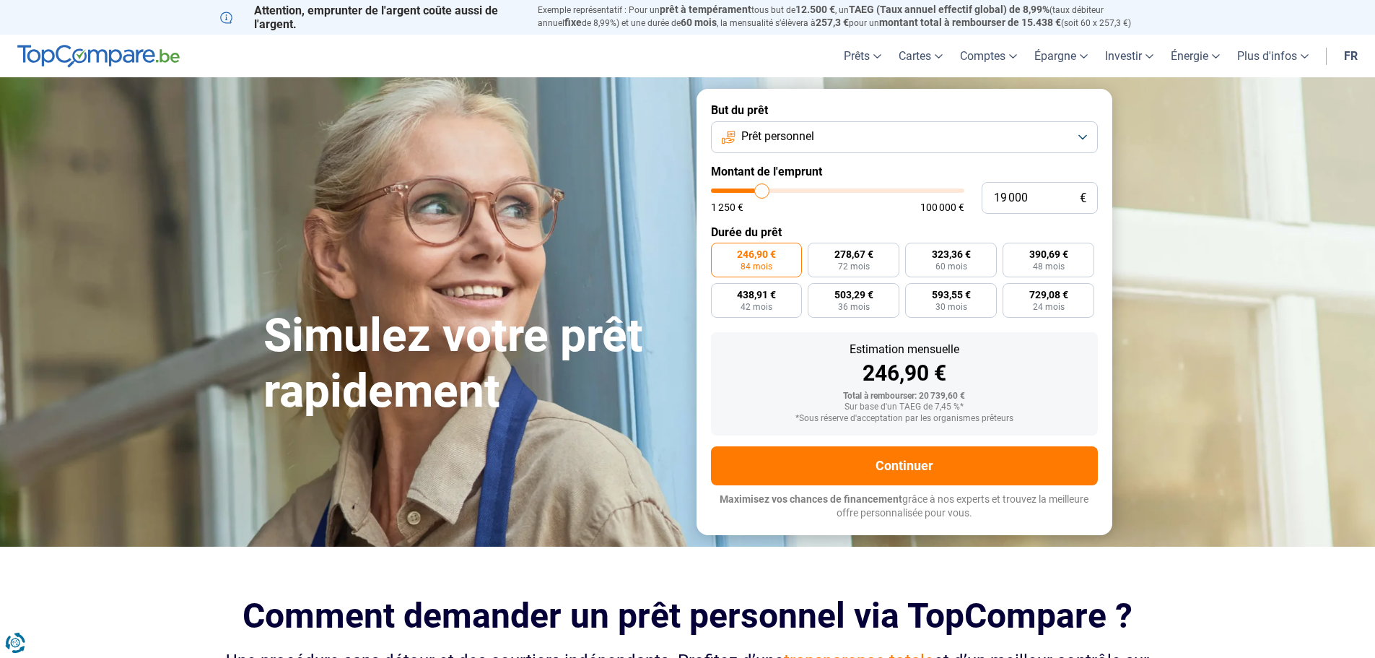
type input "19 250"
type input "19500"
type input "19 500"
type input "19250"
type input "19 250"
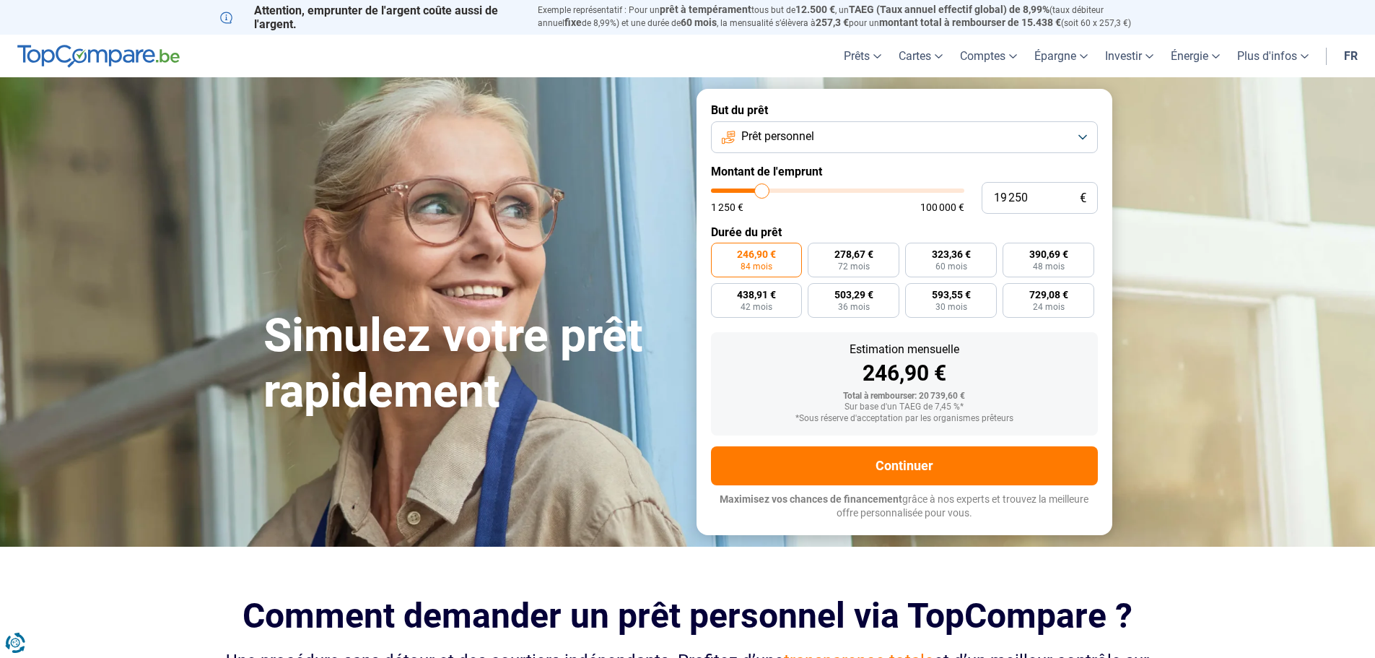
type input "19000"
type input "19 000"
type input "18750"
type input "18 750"
type input "18500"
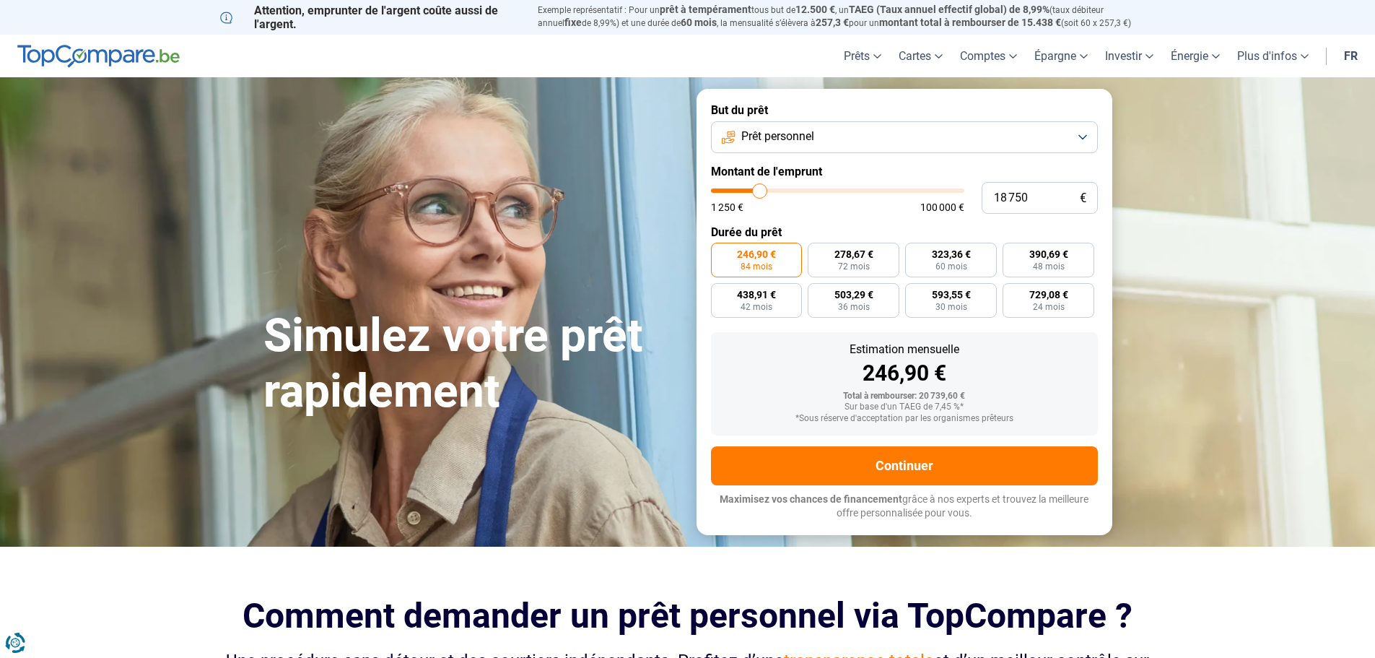
type input "18 500"
type input "18250"
type input "18 250"
type input "18000"
type input "18 000"
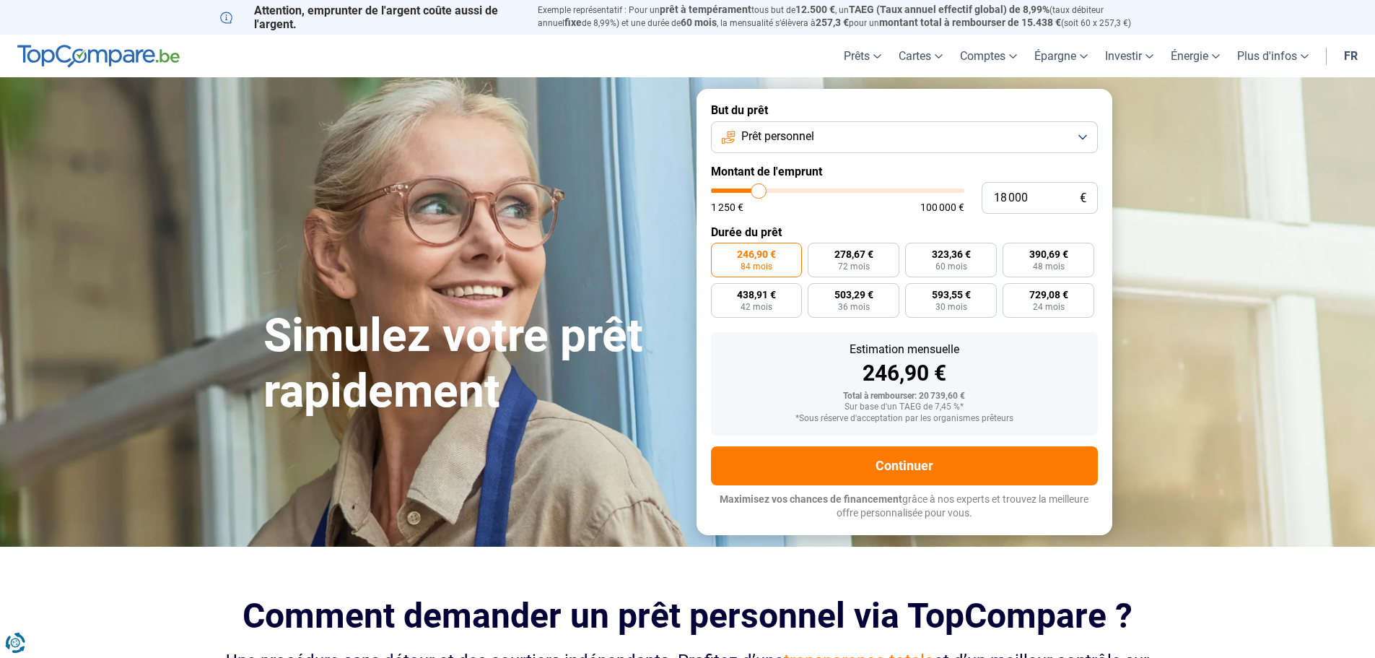
type input "17750"
type input "17 750"
type input "17500"
type input "17 500"
type input "17250"
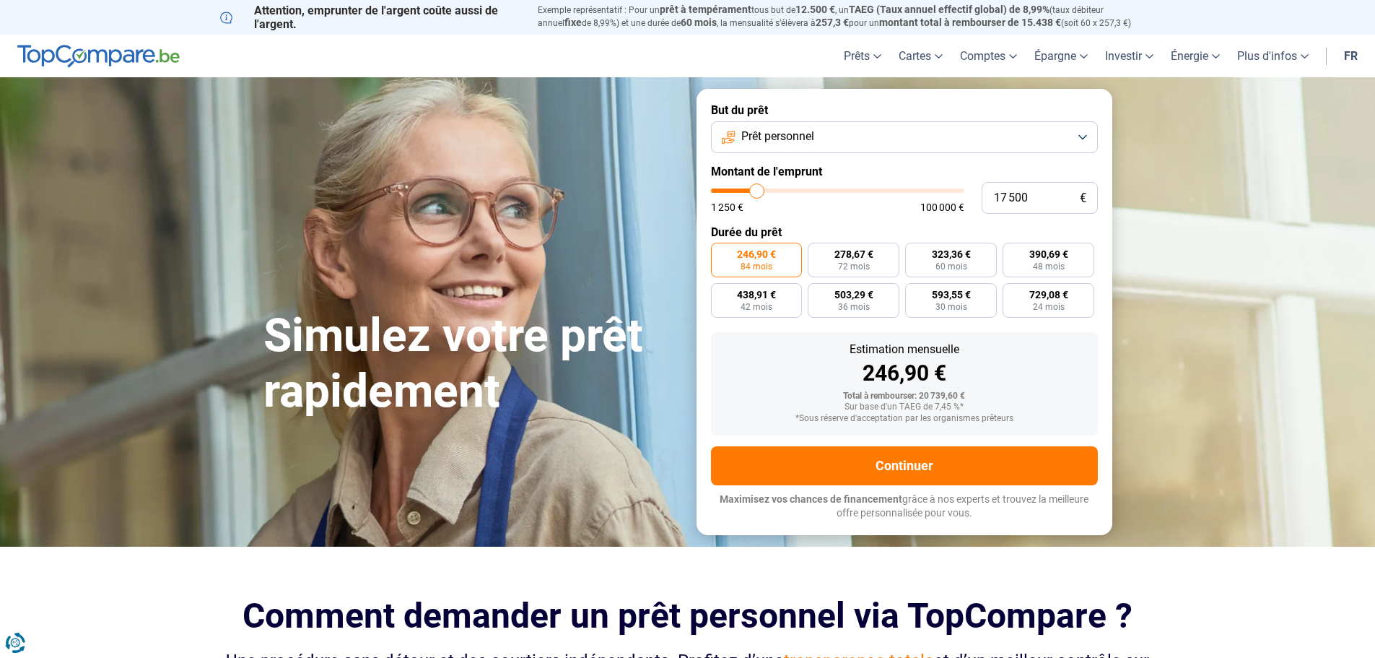
type input "17 250"
type input "17000"
type input "17 000"
type input "16750"
type input "16 750"
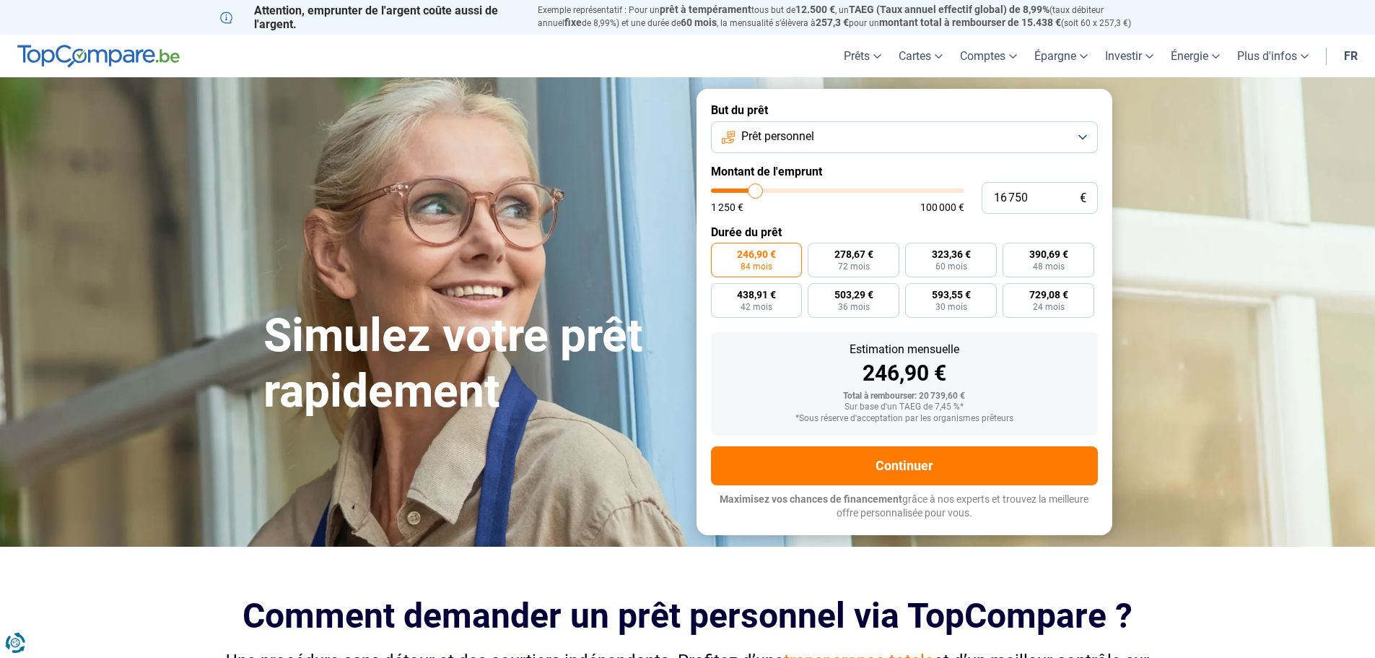
type input "16500"
type input "16 500"
type input "16250"
type input "16 250"
type input "16000"
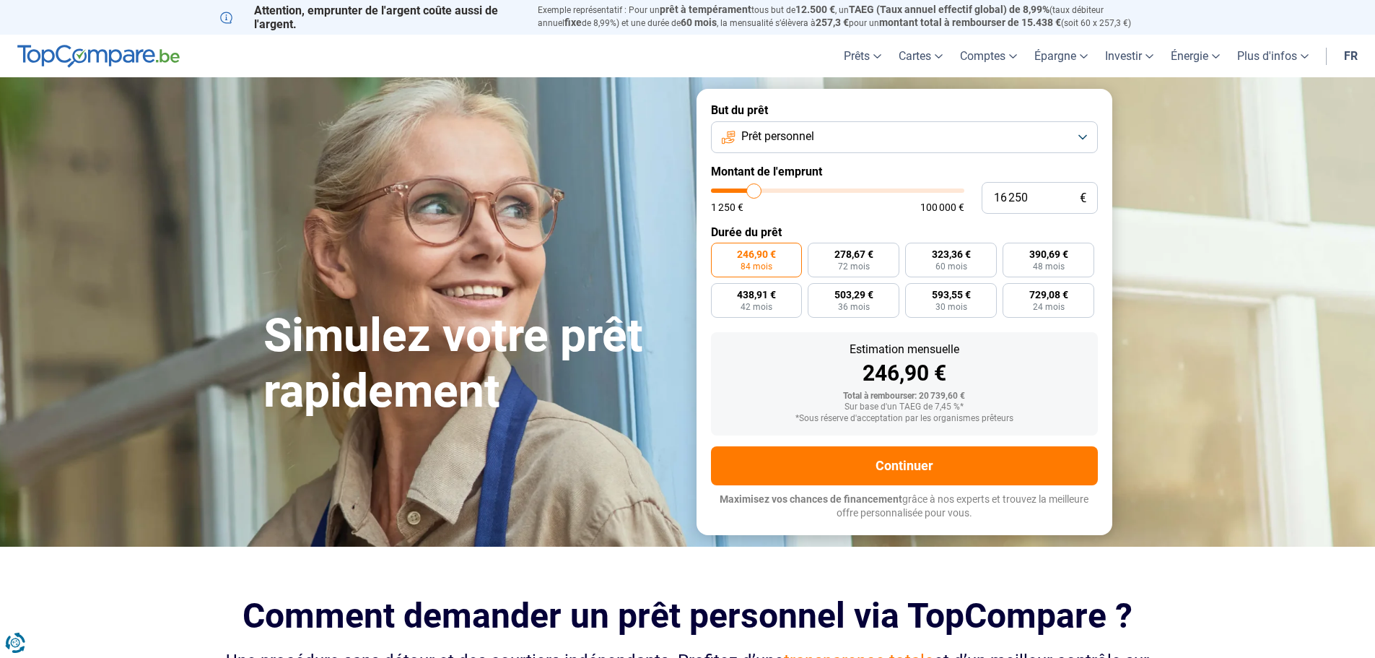
type input "16 000"
click at [753, 192] on input "range" at bounding box center [837, 190] width 253 height 4
type input "15750"
type input "15 750"
type input "15500"
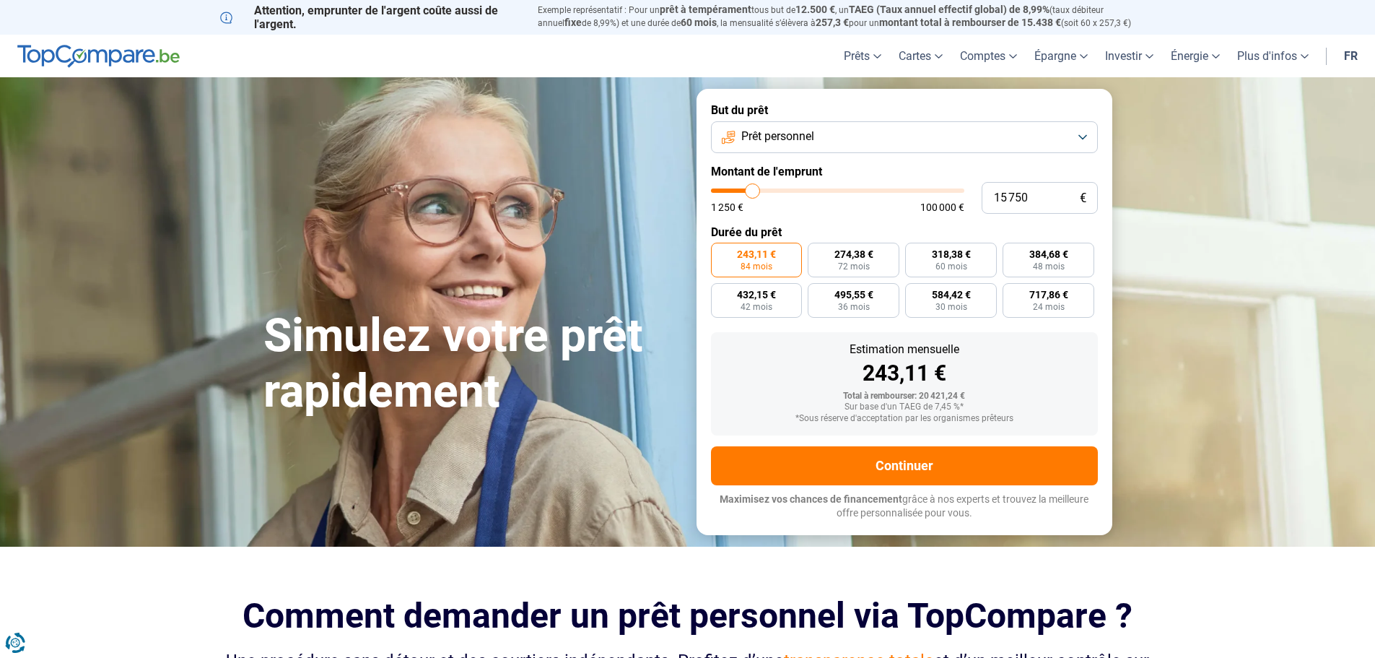
type input "15 500"
type input "15250"
type input "15 250"
type input "15000"
type input "15 000"
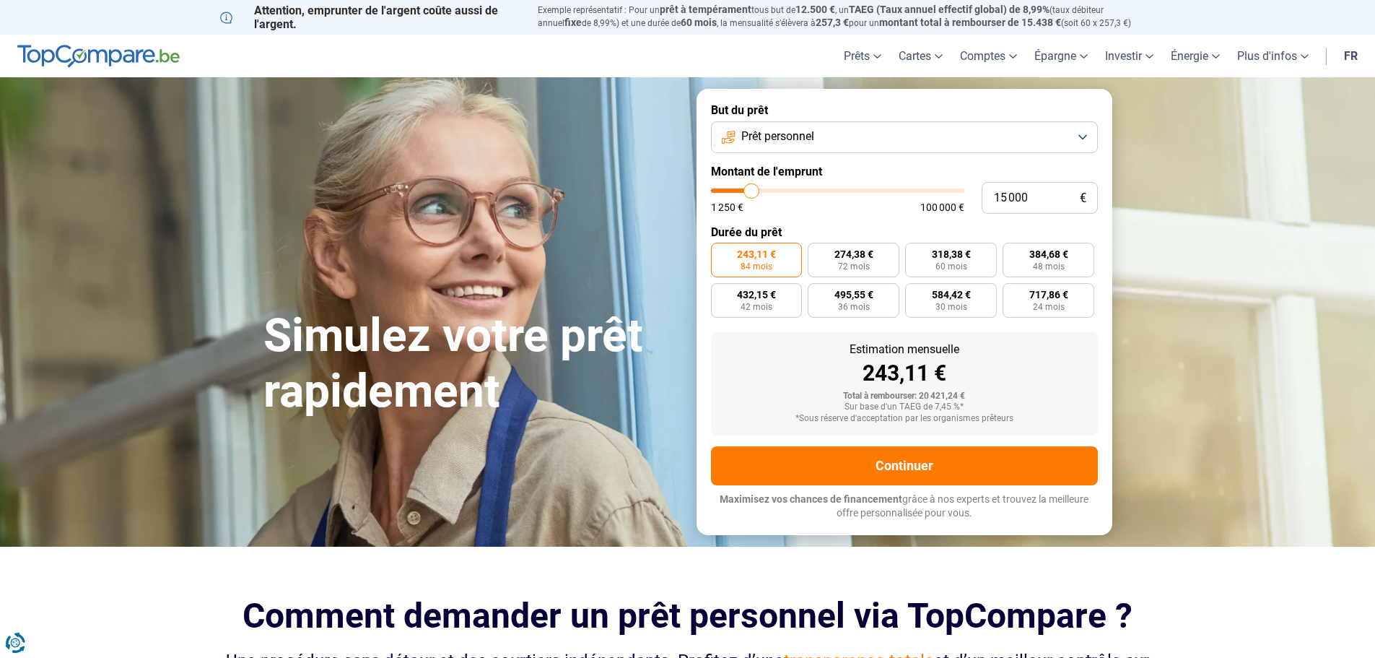
type input "14750"
type input "14 750"
type input "14500"
type input "14 500"
click at [753, 192] on input "range" at bounding box center [837, 190] width 253 height 4
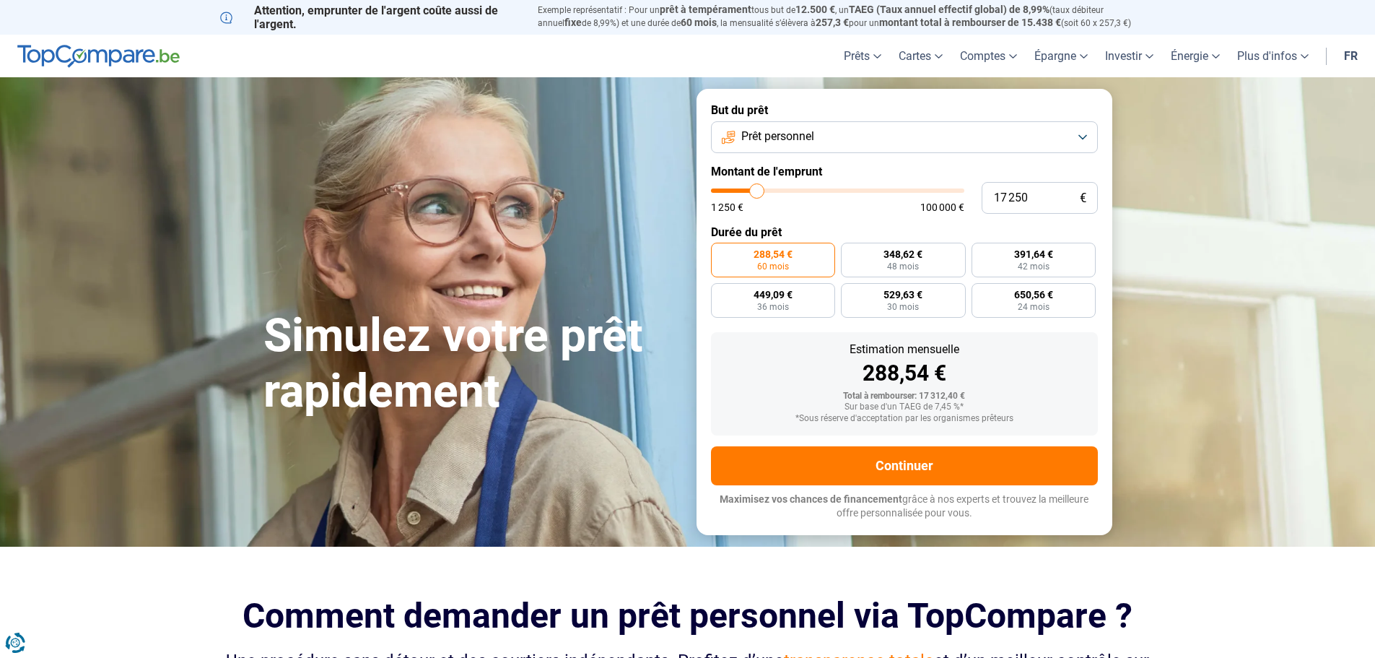
click at [753, 192] on input "range" at bounding box center [837, 190] width 253 height 4
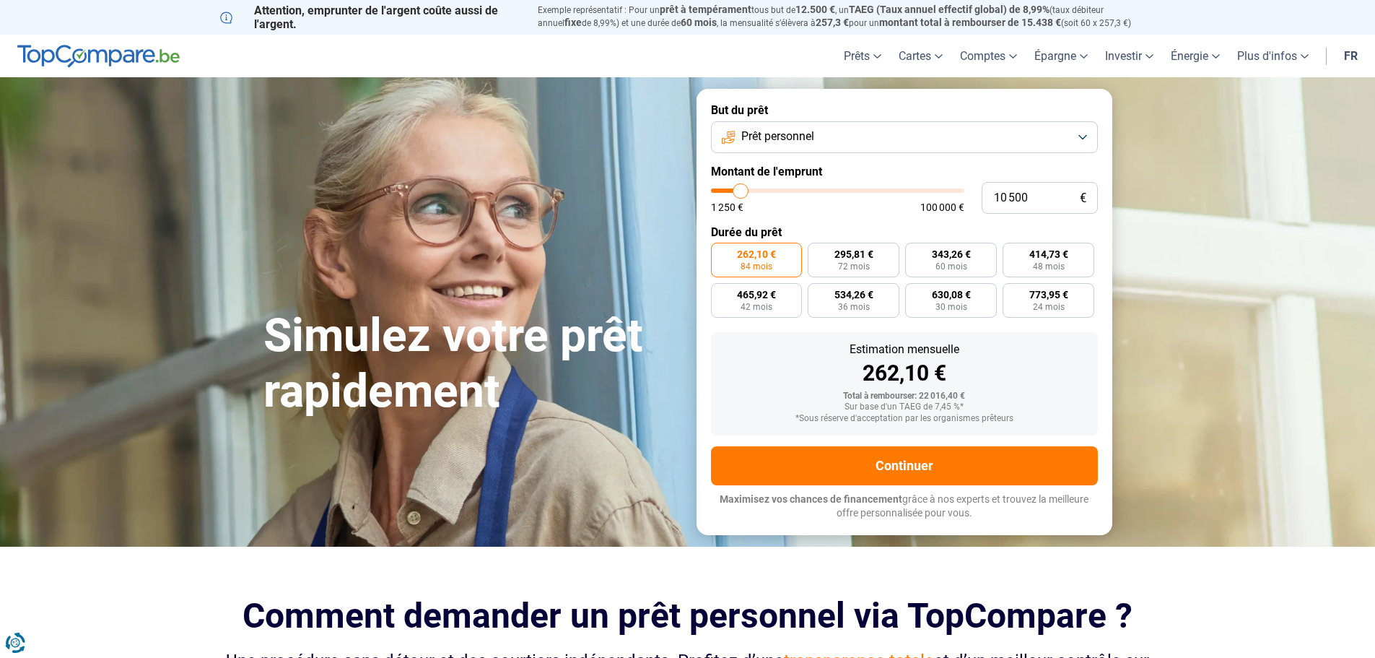
drag, startPoint x: 753, startPoint y: 192, endPoint x: 741, endPoint y: 183, distance: 15.0
click at [741, 188] on input "range" at bounding box center [837, 190] width 253 height 4
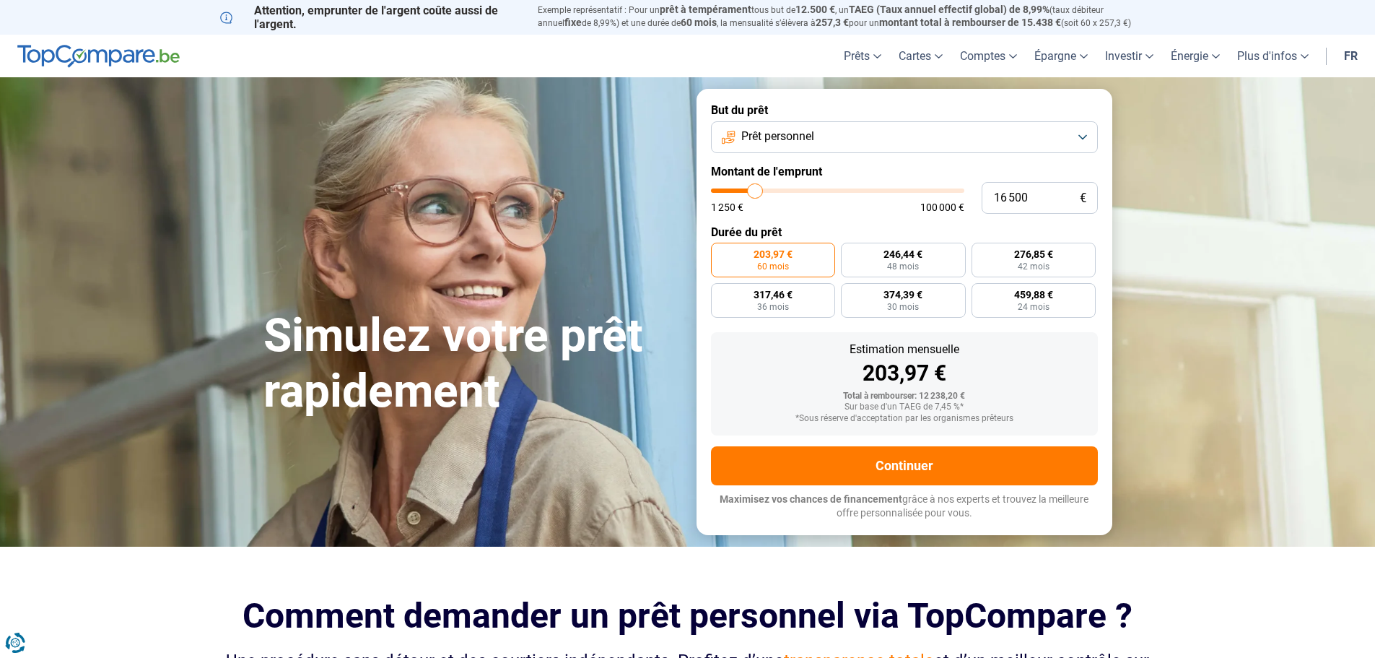
click at [755, 189] on input "range" at bounding box center [837, 190] width 253 height 4
click at [1009, 146] on button "Prêt personnel" at bounding box center [904, 137] width 387 height 32
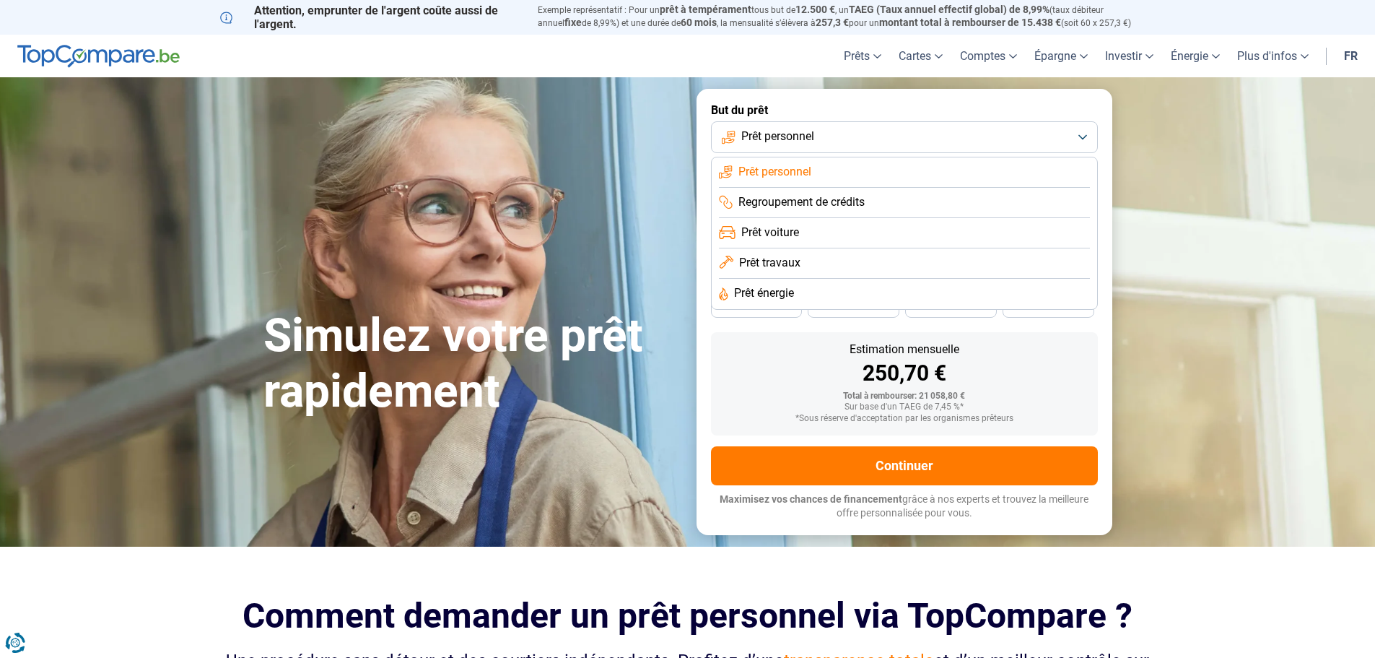
click at [799, 373] on div "250,70 €" at bounding box center [905, 373] width 364 height 22
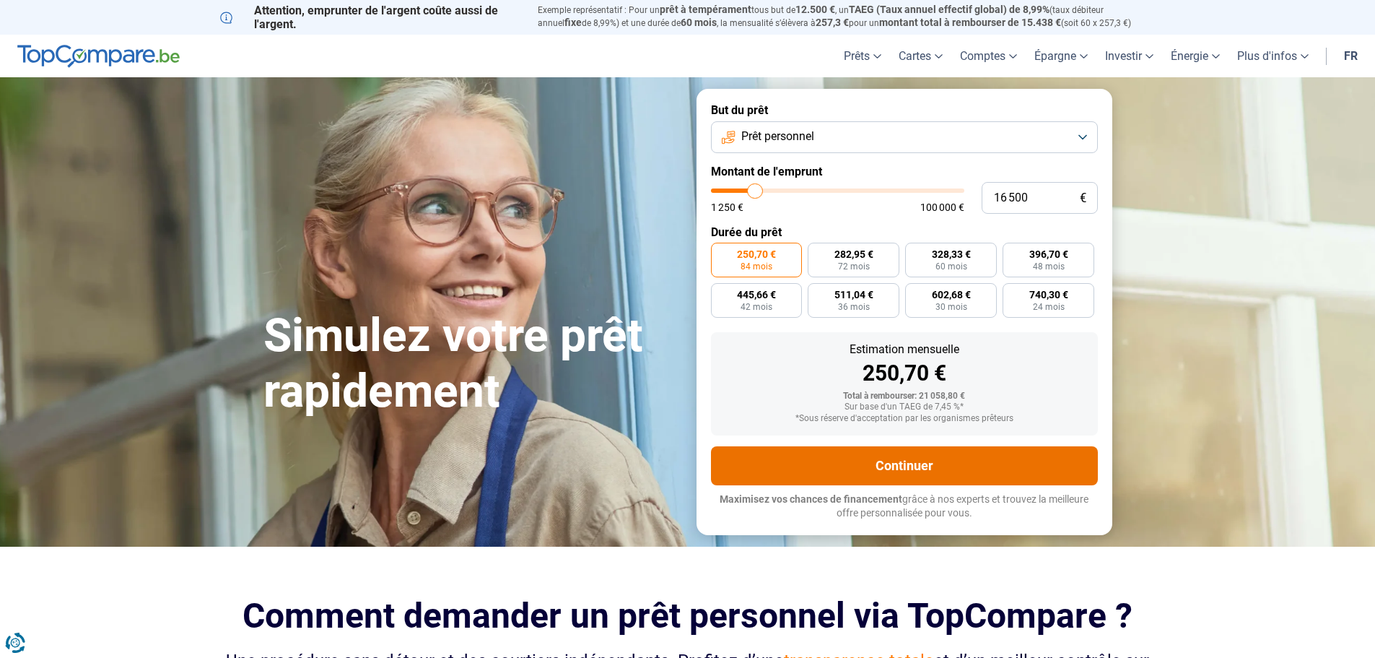
click at [864, 456] on button "Continuer" at bounding box center [904, 465] width 387 height 39
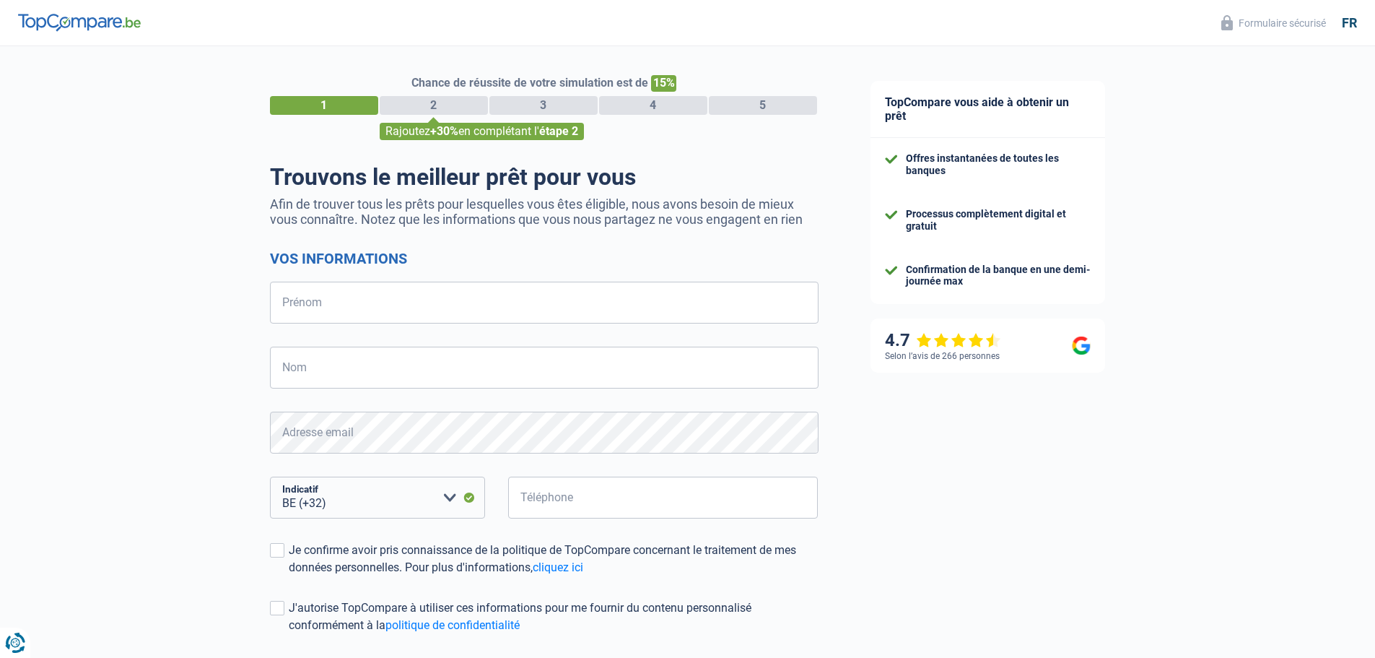
select select "32"
click at [569, 336] on form "Vos informations Prénom Tous les champs sont obligatoires. Veuillez fournir une…" at bounding box center [544, 474] width 549 height 449
click at [574, 323] on input "Prénom" at bounding box center [544, 303] width 549 height 42
type input "[PERSON_NAME]"
type input "De reys"
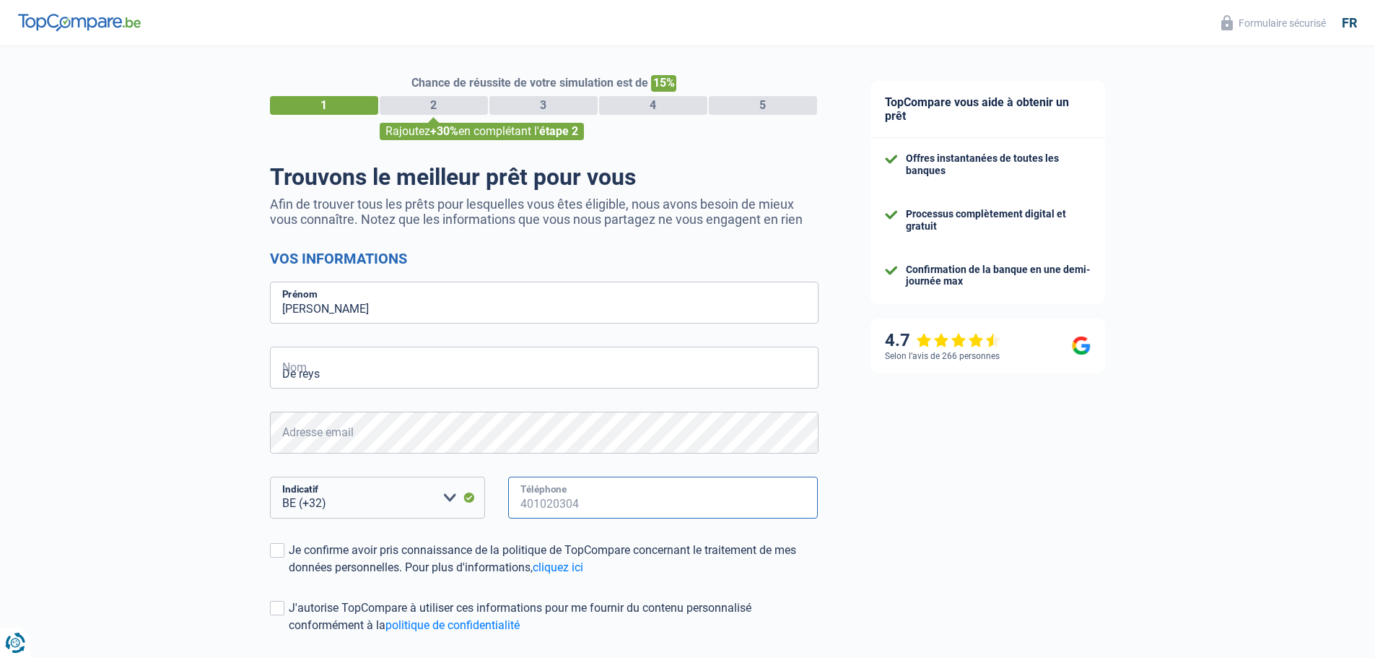
type input "476428322"
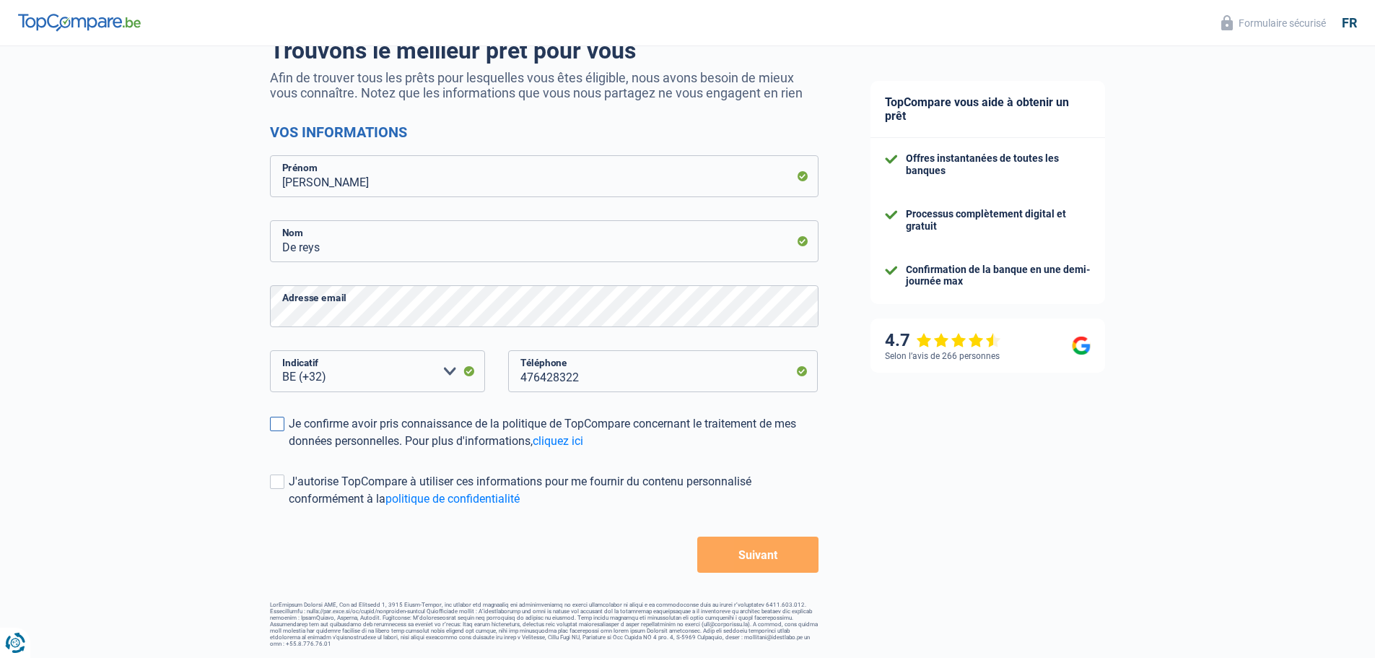
click at [277, 423] on span at bounding box center [277, 424] width 14 height 14
click at [289, 450] on input "Je confirme avoir pris connaissance de la politique de TopCompare concernant le…" at bounding box center [289, 450] width 0 height 0
click at [756, 557] on button "Suivant" at bounding box center [757, 554] width 121 height 36
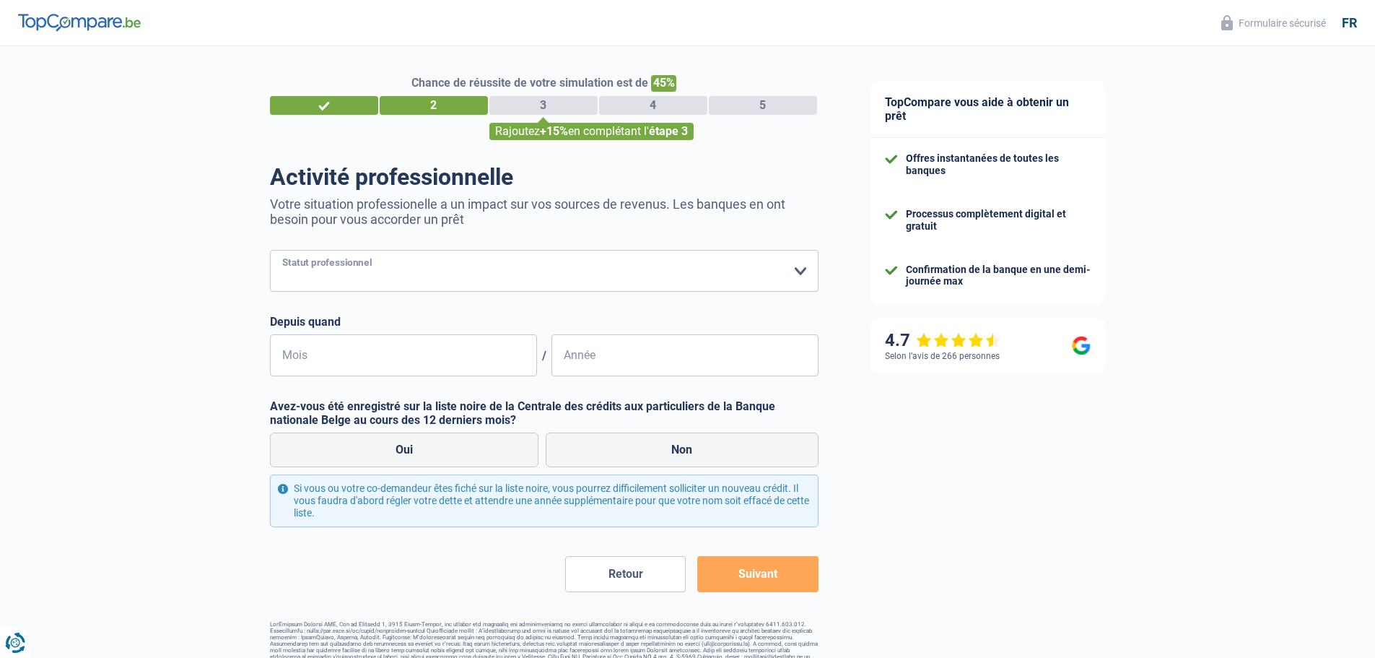
click at [720, 283] on select "Ouvrier Employé privé Employé public Invalide Indépendant Pensionné Chômeur Mut…" at bounding box center [544, 271] width 549 height 42
select select "publicEmployee"
click at [270, 251] on select "Ouvrier Employé privé Employé public Invalide Indépendant Pensionné Chômeur Mut…" at bounding box center [544, 271] width 549 height 42
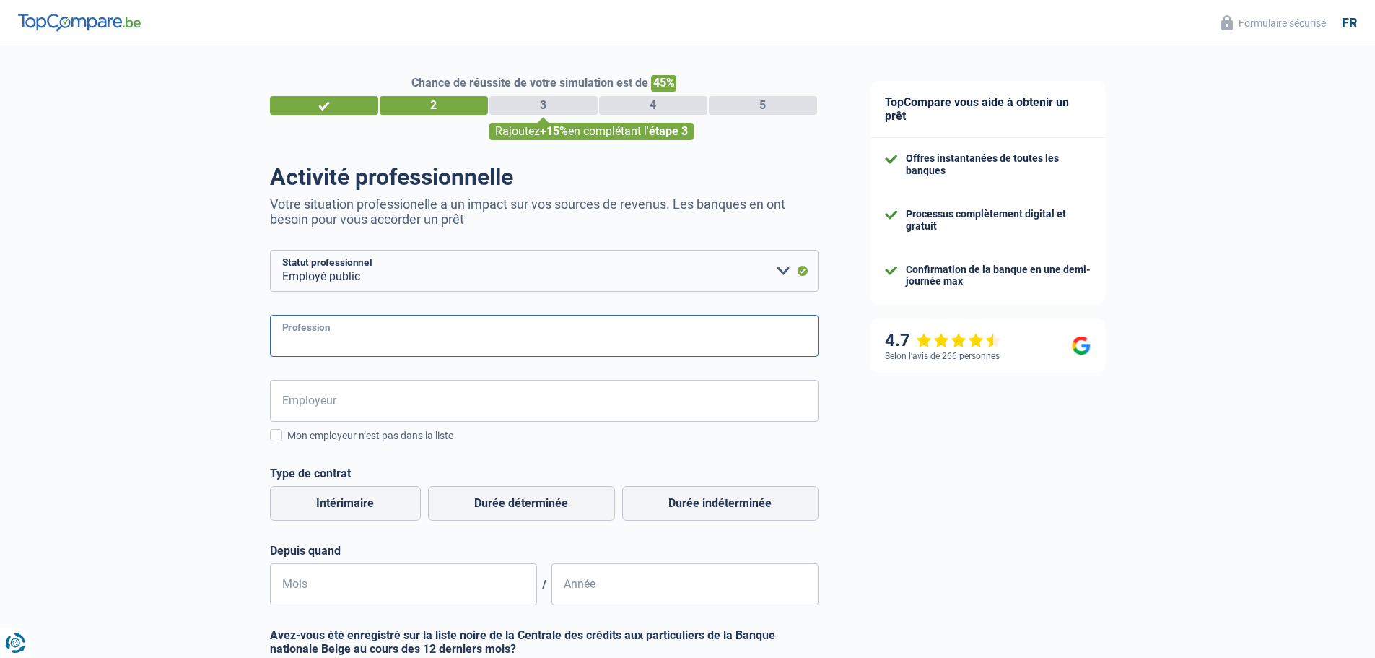
click at [322, 347] on input "Profession" at bounding box center [544, 336] width 549 height 42
type input "employé administratif"
click at [321, 397] on input "Employeur" at bounding box center [544, 401] width 549 height 42
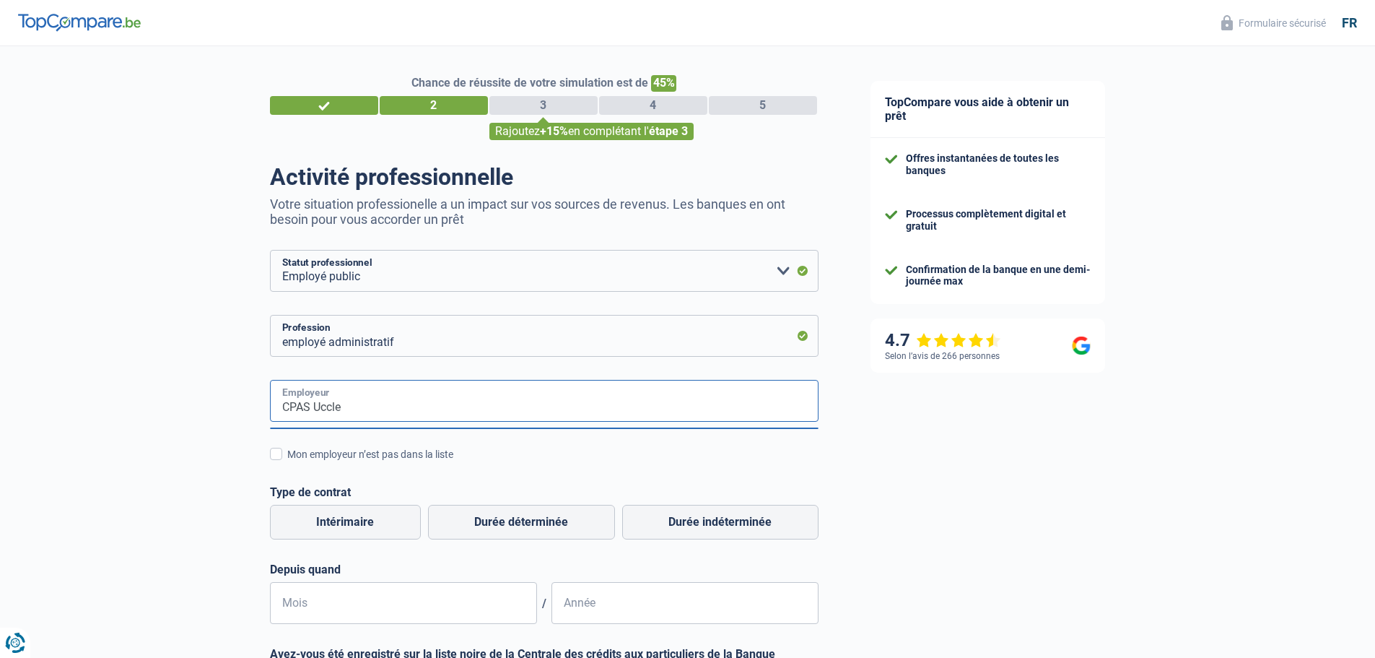
type input "CPAS Uccle"
click at [224, 405] on div "Chance de réussite de votre simulation est de 45% 1 2 3 4 5 Rajoutez +15% en co…" at bounding box center [422, 479] width 845 height 879
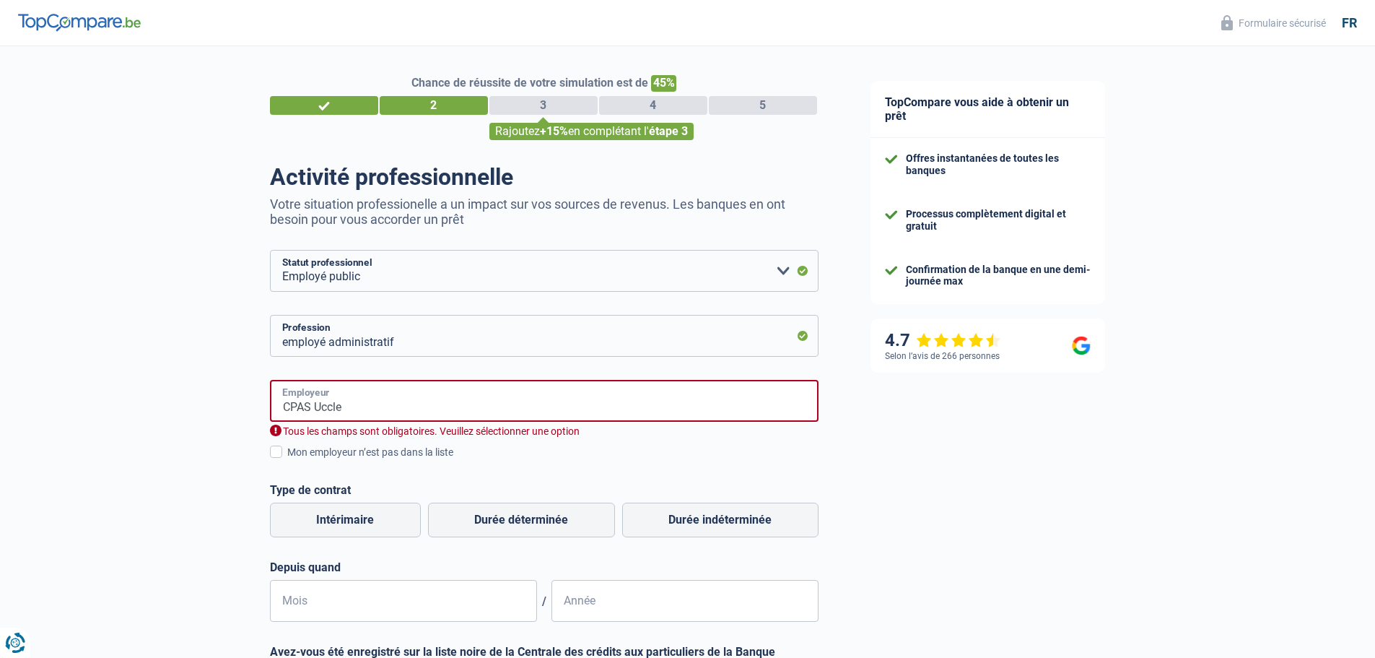
click at [297, 405] on input "CPAS Uccle" at bounding box center [544, 401] width 549 height 42
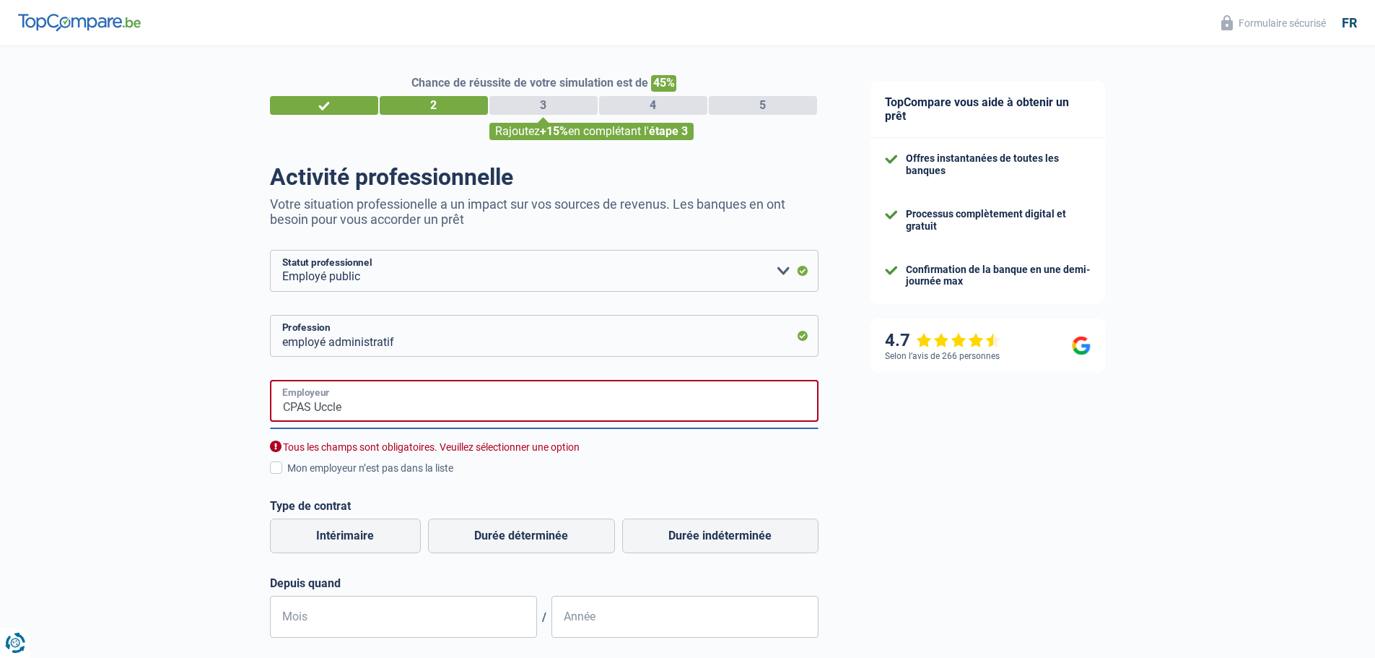
click at [297, 405] on input "CPAS Uccle" at bounding box center [544, 401] width 549 height 42
drag, startPoint x: 360, startPoint y: 406, endPoint x: 255, endPoint y: 393, distance: 105.5
click at [255, 393] on div "Chance de réussite de votre simulation est de 45% 1 2 3 4 5 Rajoutez +15% en co…" at bounding box center [422, 486] width 845 height 893
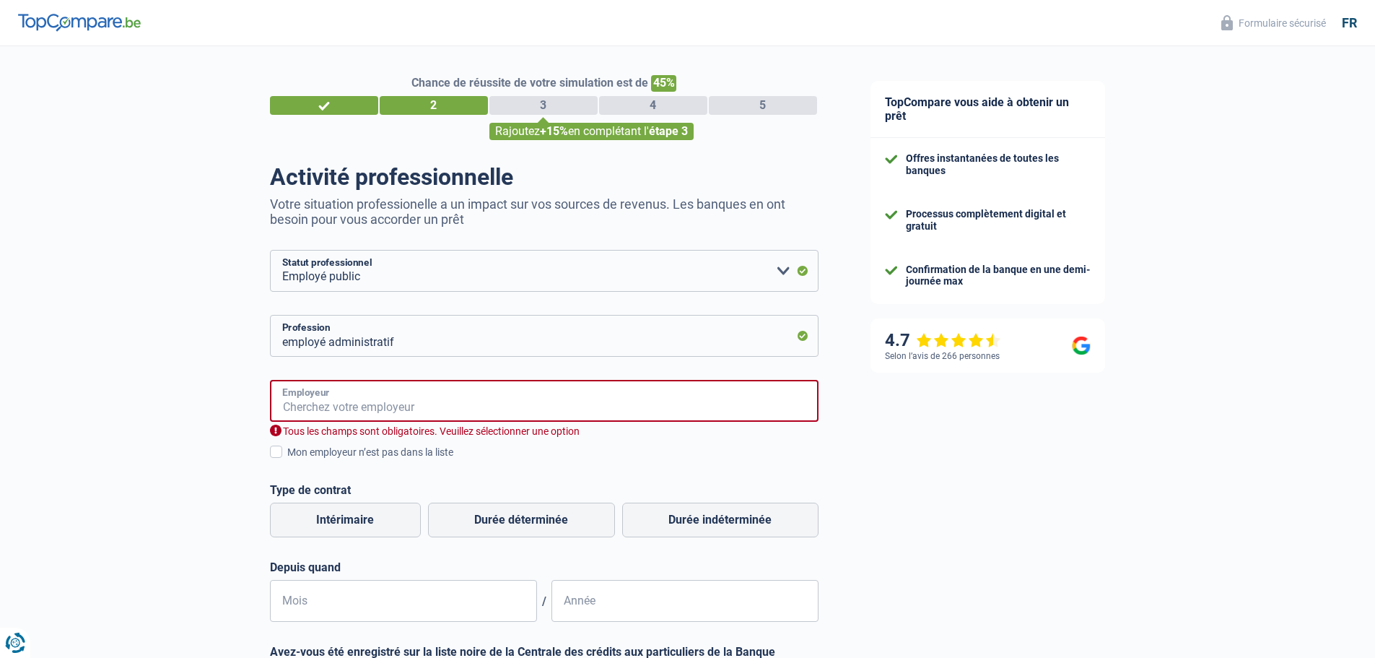
click at [311, 410] on input "Employeur" at bounding box center [544, 401] width 549 height 42
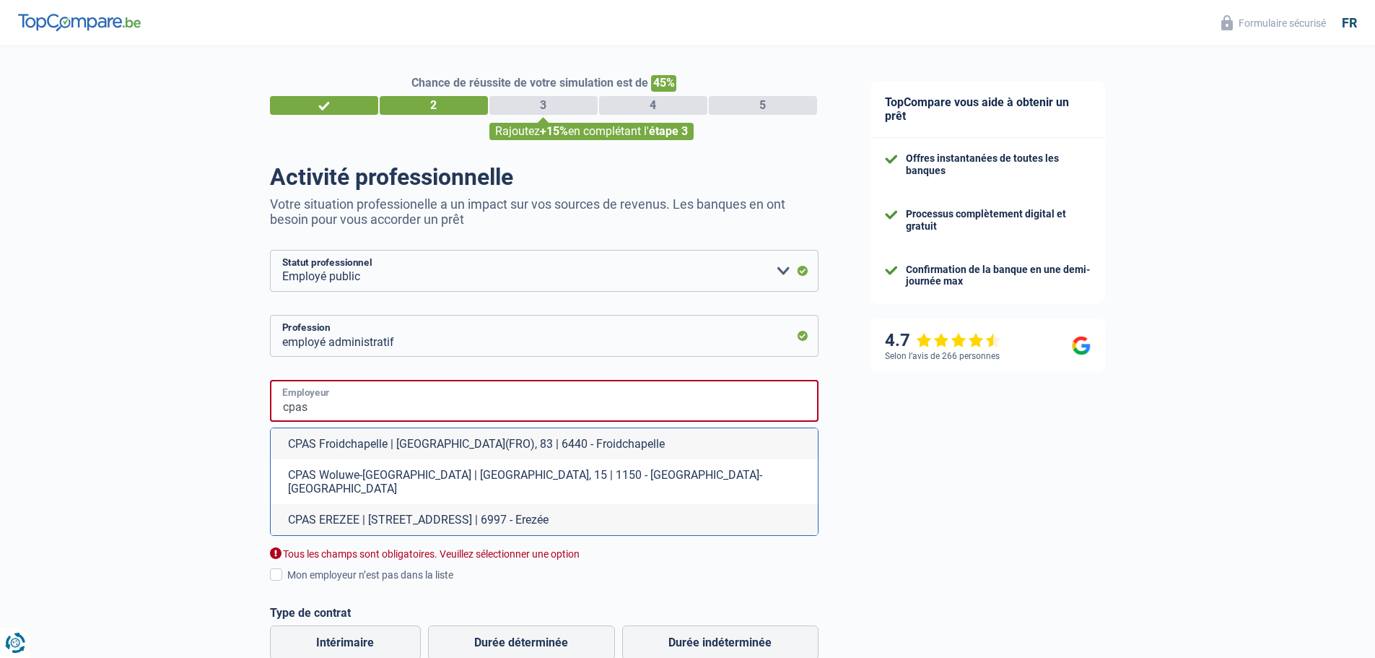
scroll to position [1, 0]
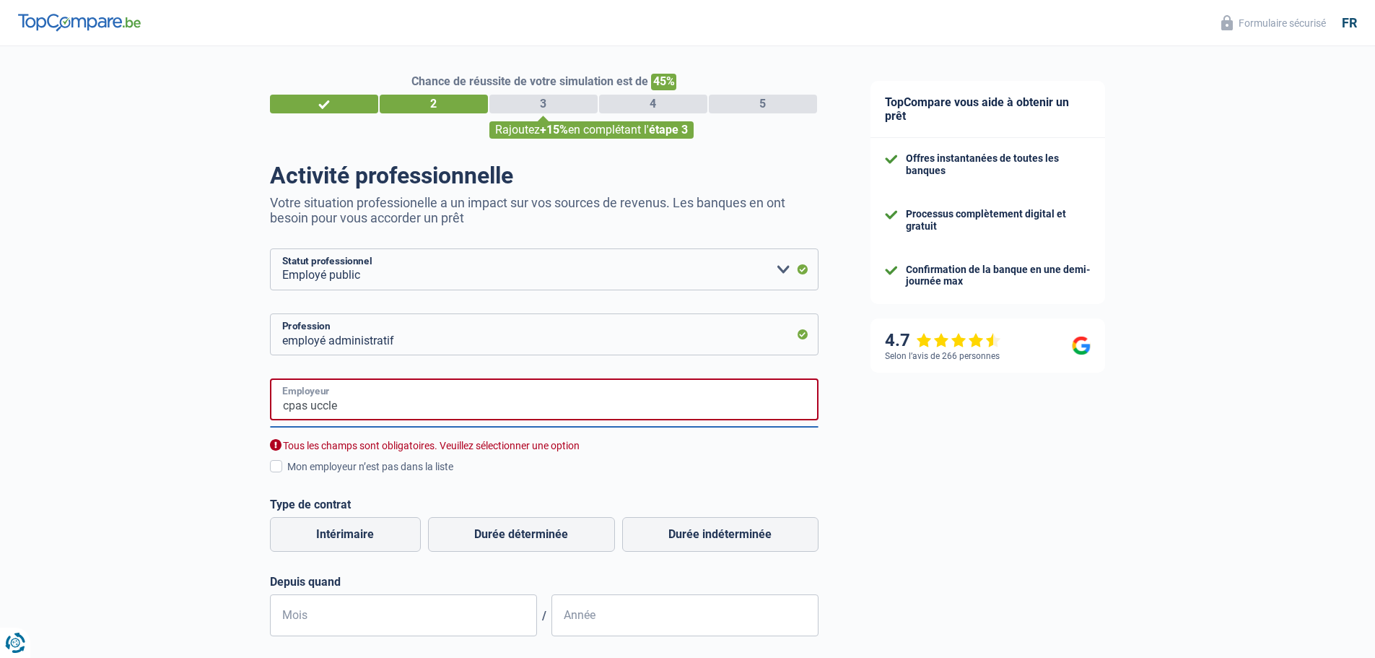
type input "cpas uccle"
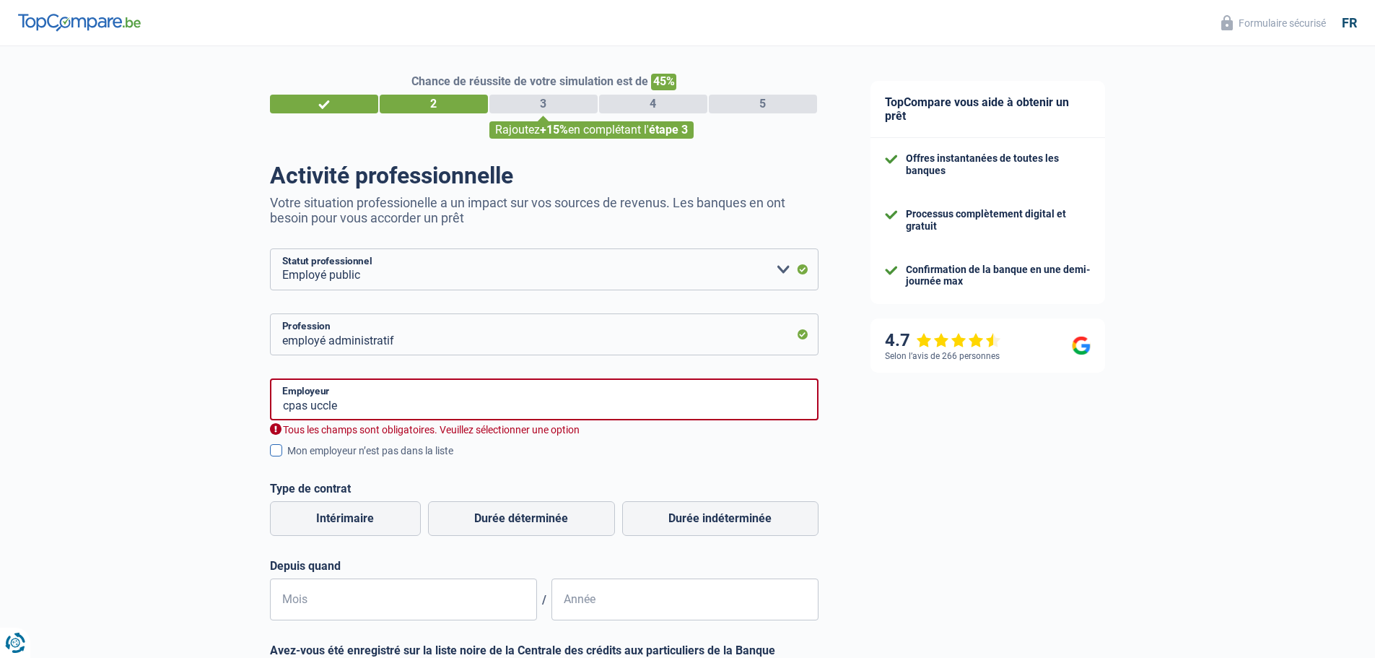
click at [281, 458] on label "Mon employeur n’est pas dans la liste" at bounding box center [544, 451] width 549 height 16
click at [287, 458] on input "Mon employeur n’est pas dans la liste" at bounding box center [287, 458] width 0 height 0
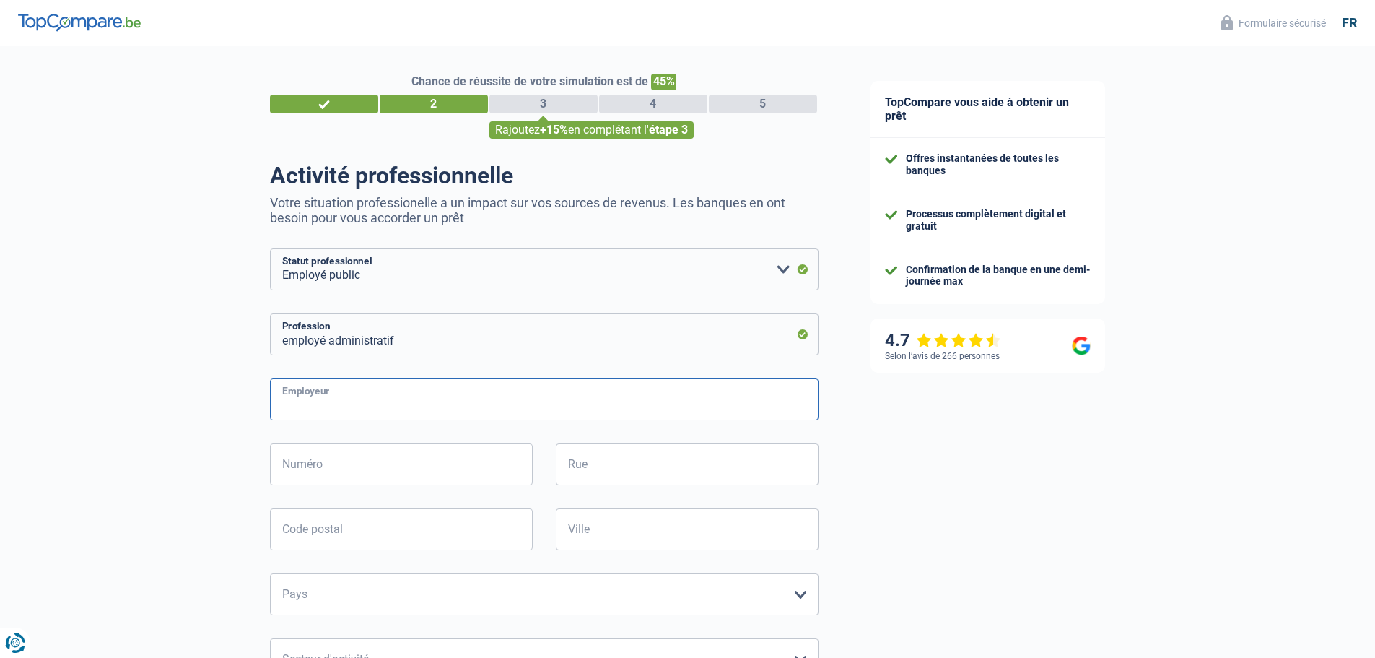
click at [345, 414] on input "Employeur" at bounding box center [544, 399] width 549 height 42
type input "cpas uccle"
click at [401, 463] on input "Numéro" at bounding box center [401, 464] width 263 height 42
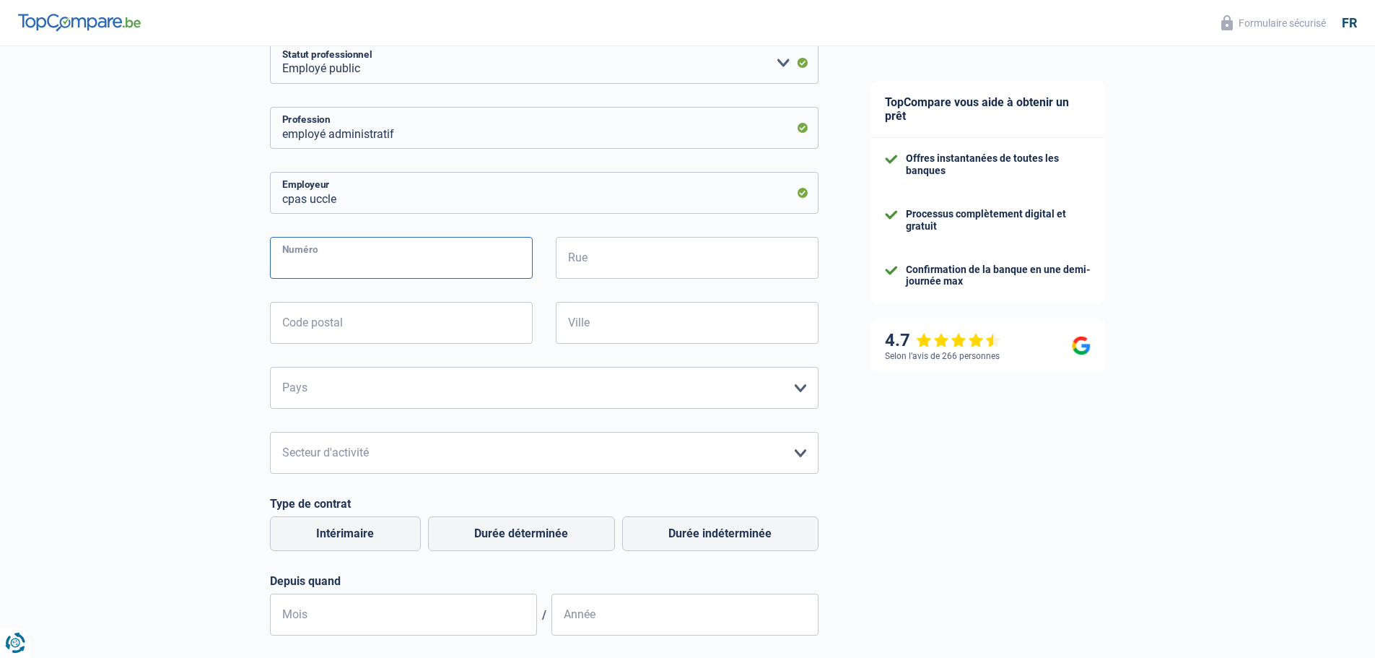
scroll to position [209, 0]
click at [410, 453] on select "Agriculture/Pêche Industrie Horeca Courier/Fitness/Taxi Construction Banques/As…" at bounding box center [544, 451] width 549 height 42
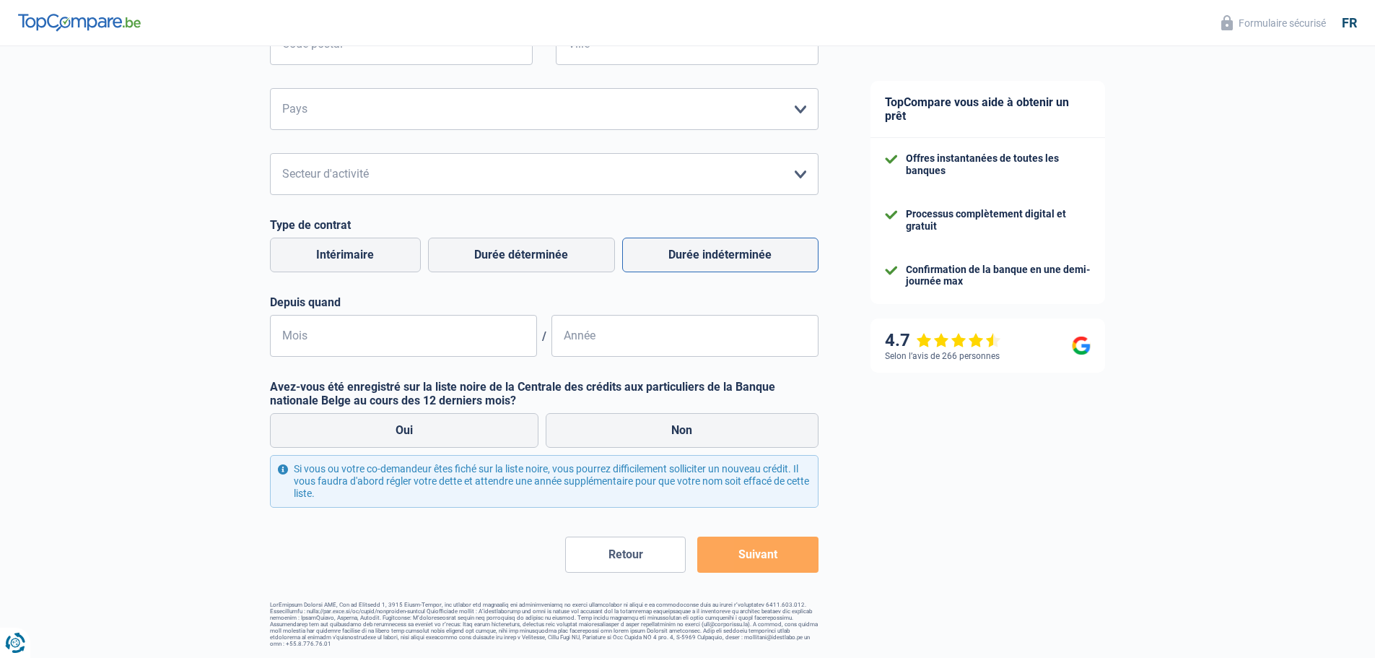
click at [714, 270] on label "Durée indéterminée" at bounding box center [720, 255] width 196 height 35
click at [714, 270] on input "Durée indéterminée" at bounding box center [720, 255] width 196 height 35
radio input "true"
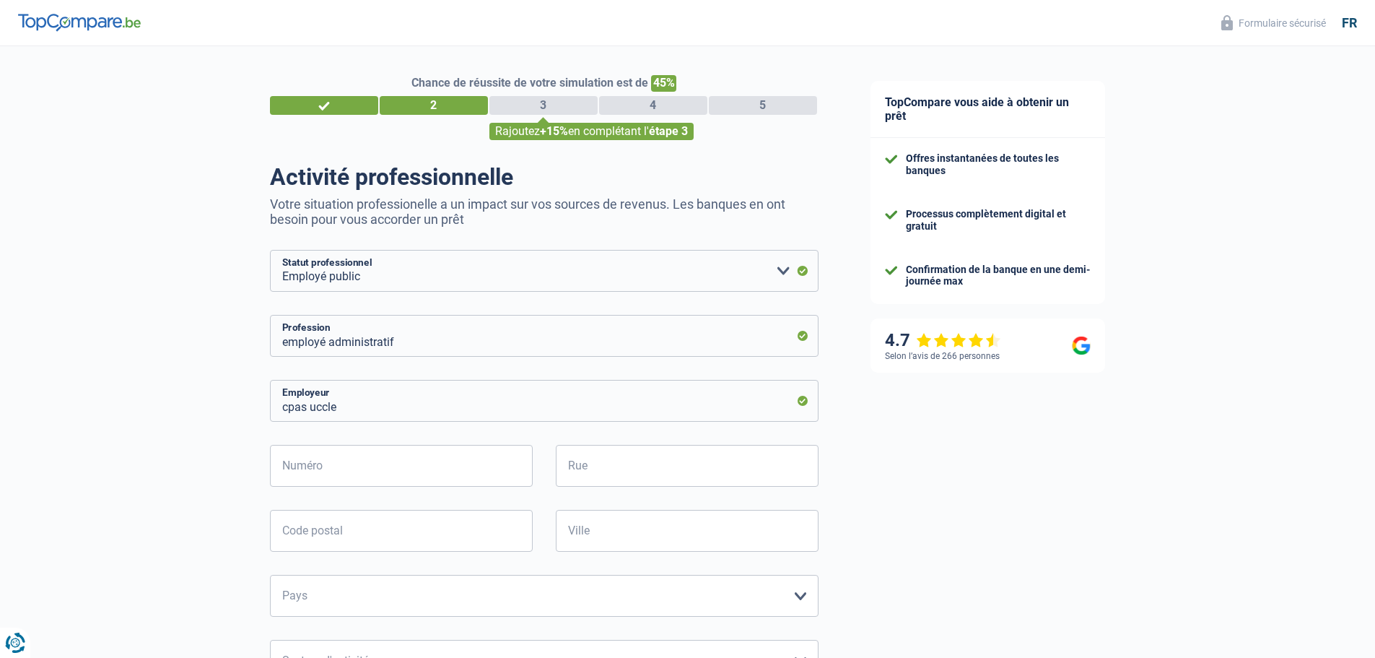
scroll to position [0, 0]
